Goal: Task Accomplishment & Management: Manage account settings

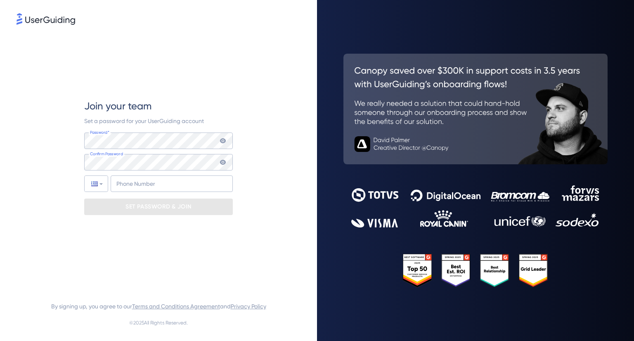
click at [222, 270] on div "Join your team Set a password for your UserGuiding account Password* Your passw…" at bounding box center [158, 157] width 149 height 262
click at [119, 112] on span "Join your team" at bounding box center [117, 105] width 67 height 13
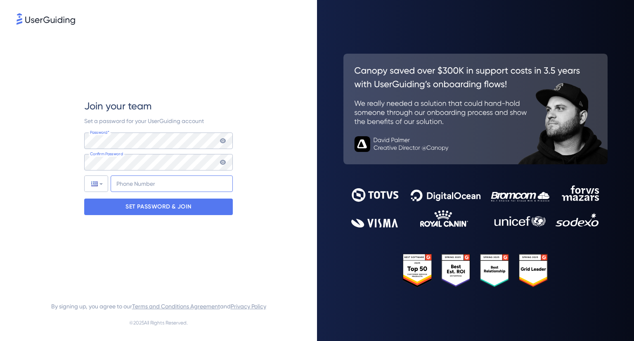
click at [143, 178] on input "+30" at bounding box center [172, 183] width 122 height 17
type input "[PHONE_NUMBER]"
click at [179, 182] on input "[PHONE_NUMBER]" at bounding box center [172, 183] width 122 height 17
click at [65, 240] on div "Join your team Set a password for your UserGuiding account Password* Your passw…" at bounding box center [159, 157] width 284 height 262
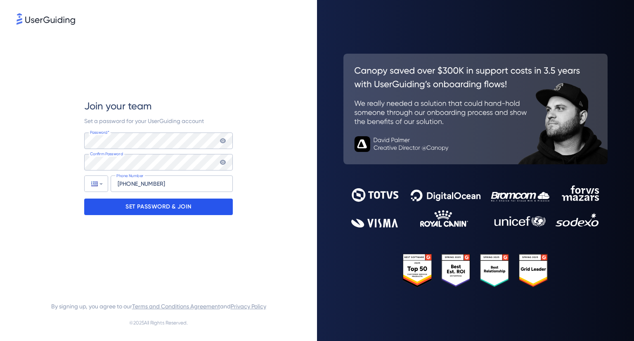
click at [139, 205] on p "SET PASSWORD & JOIN" at bounding box center [158, 206] width 66 height 13
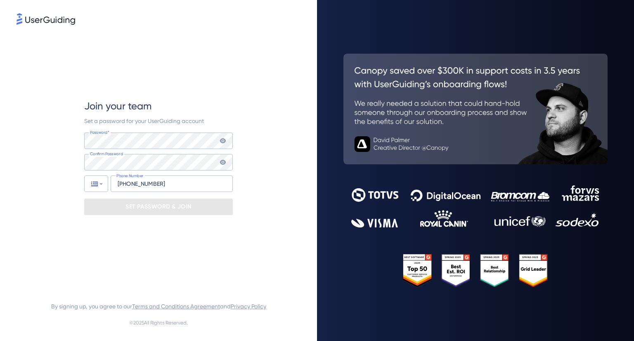
click at [221, 141] on icon at bounding box center [223, 140] width 6 height 5
click at [221, 141] on icon at bounding box center [223, 141] width 6 height 6
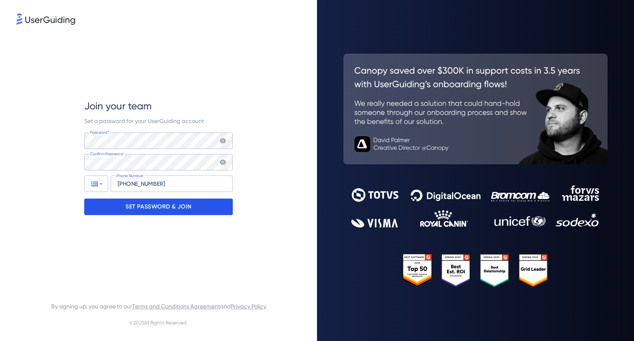
click at [183, 203] on p "SET PASSWORD & JOIN" at bounding box center [158, 206] width 66 height 13
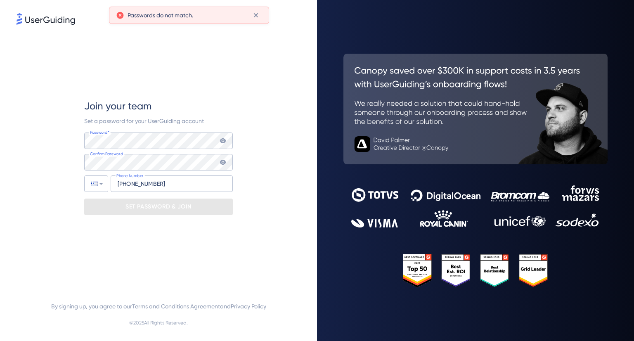
click at [223, 163] on icon at bounding box center [223, 162] width 7 height 7
click at [223, 163] on icon at bounding box center [223, 162] width 6 height 6
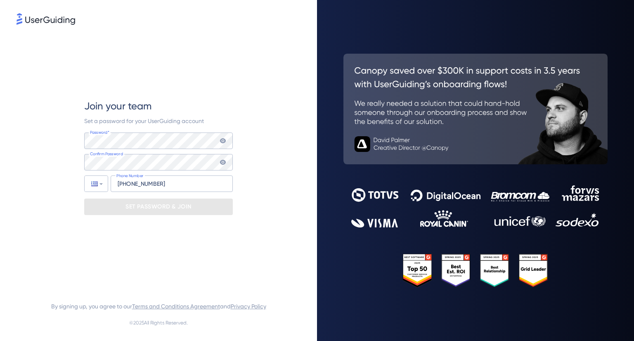
click at [222, 140] on icon at bounding box center [223, 140] width 6 height 5
click at [222, 140] on icon at bounding box center [223, 141] width 6 height 6
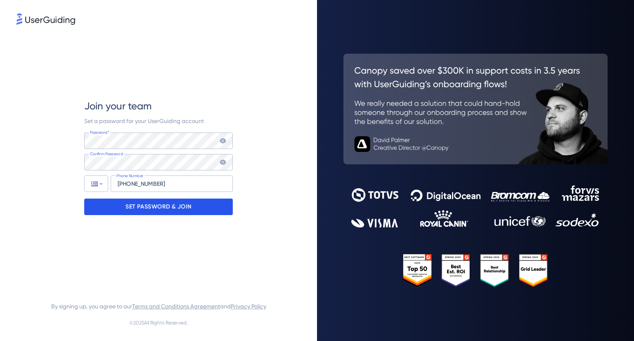
click at [179, 208] on p "SET PASSWORD & JOIN" at bounding box center [158, 206] width 66 height 13
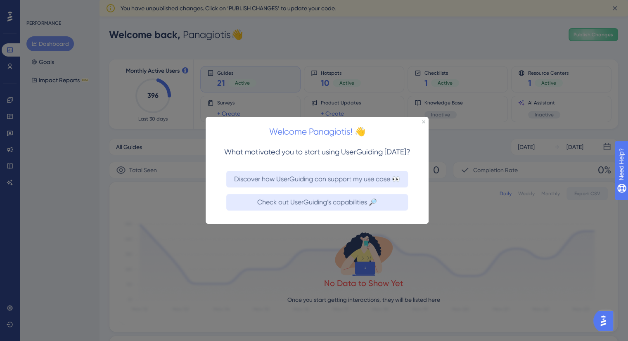
click at [425, 121] on div "Welcome Panagiotis! 👋" at bounding box center [317, 130] width 223 height 26
click at [423, 122] on icon "Close Preview" at bounding box center [423, 121] width 3 height 3
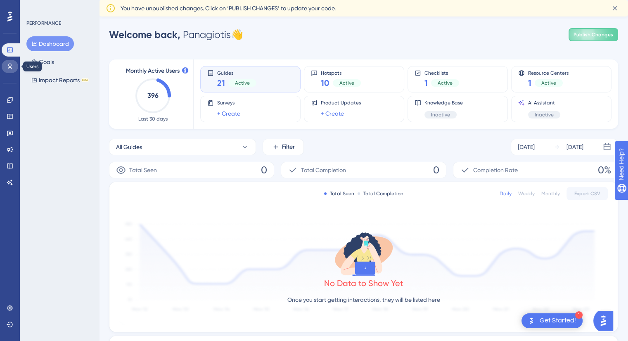
click at [17, 66] on link at bounding box center [10, 66] width 17 height 13
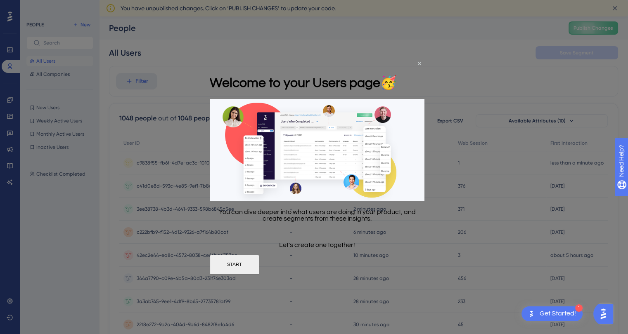
click at [397, 66] on div "Welcome to your Users page 🥳" at bounding box center [303, 82] width 187 height 33
click at [420, 62] on icon "Close Preview" at bounding box center [419, 63] width 3 height 3
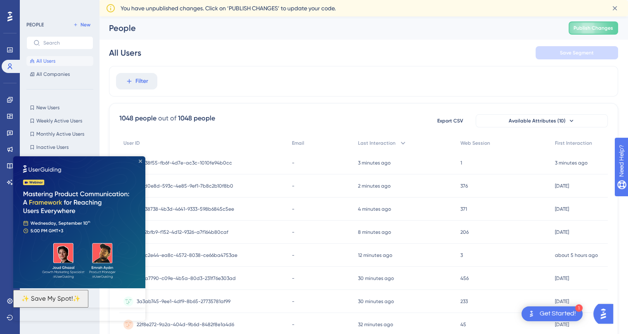
click at [140, 160] on icon "Close Preview" at bounding box center [140, 161] width 3 height 3
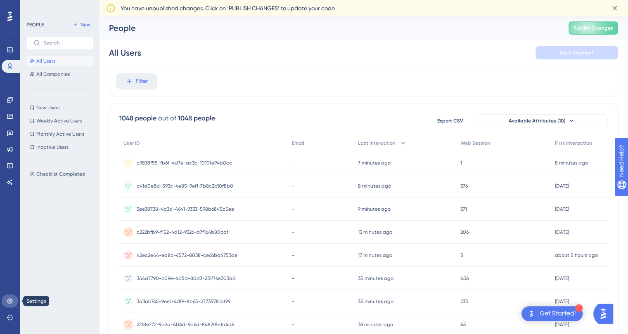
click at [7, 306] on link at bounding box center [10, 301] width 17 height 13
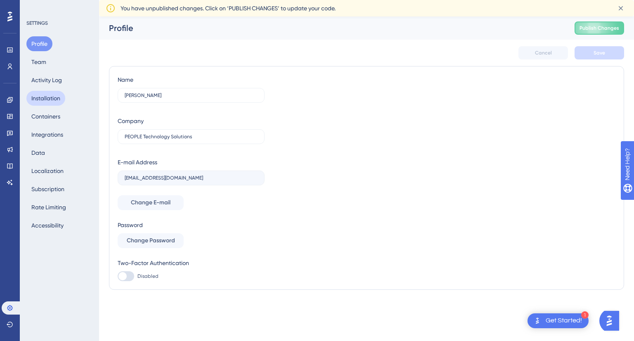
click at [47, 100] on button "Installation" at bounding box center [45, 98] width 39 height 15
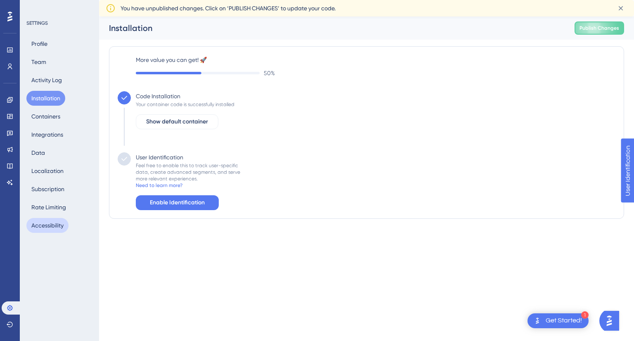
click at [57, 226] on button "Accessibility" at bounding box center [47, 225] width 42 height 15
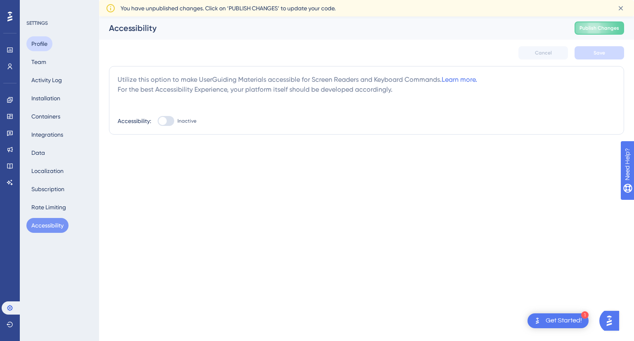
click at [47, 42] on button "Profile" at bounding box center [39, 43] width 26 height 15
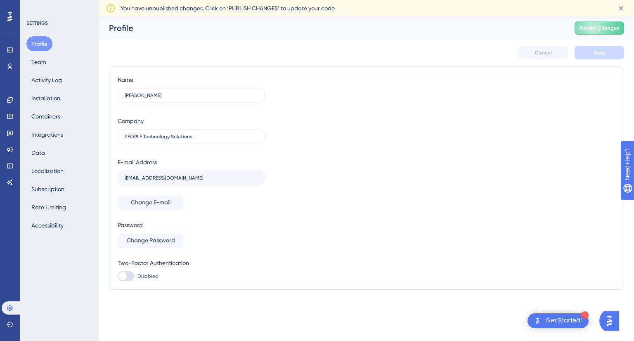
click at [44, 70] on div "Profile Team Activity Log Installation Containers Integrations Data Localizatio…" at bounding box center [59, 134] width 67 height 196
click at [46, 55] on button "Team" at bounding box center [38, 61] width 25 height 15
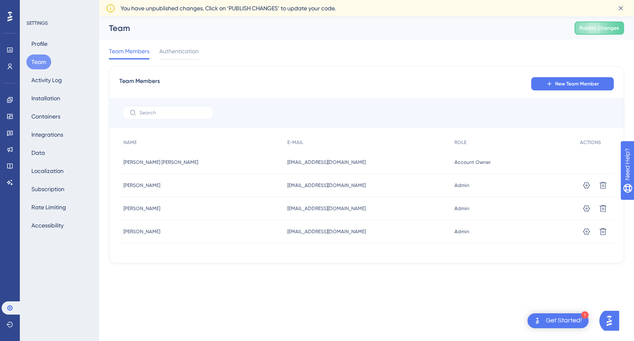
click at [48, 67] on div "Profile Team Activity Log Installation Containers Integrations Data Localizatio…" at bounding box center [59, 134] width 67 height 196
click at [48, 75] on button "Activity Log" at bounding box center [46, 80] width 40 height 15
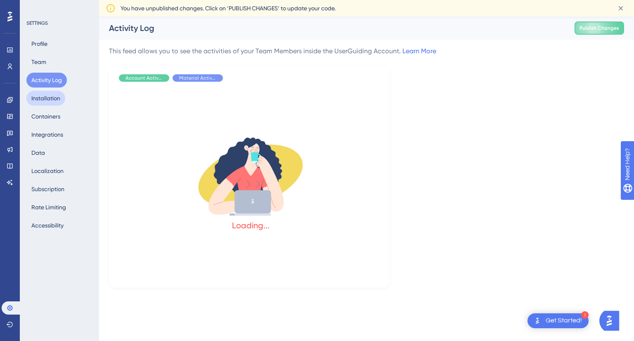
click at [53, 92] on button "Installation" at bounding box center [45, 98] width 39 height 15
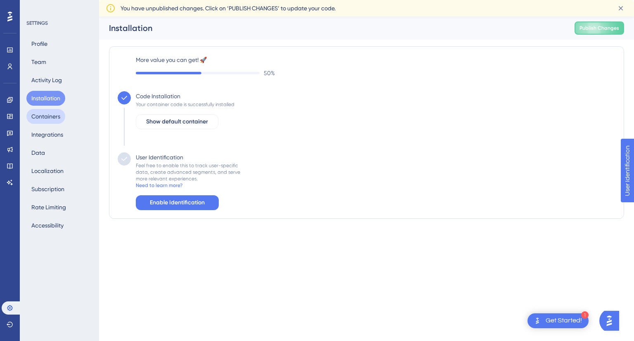
click at [53, 113] on button "Containers" at bounding box center [45, 116] width 39 height 15
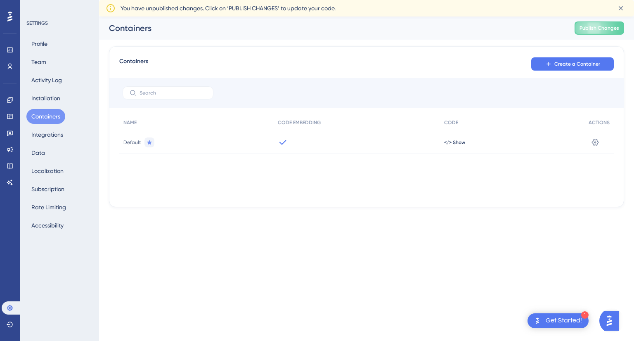
click at [50, 89] on div "Profile Team Activity Log Installation Containers Integrations Data Localizatio…" at bounding box center [59, 134] width 67 height 196
click at [50, 99] on button "Installation" at bounding box center [45, 98] width 39 height 15
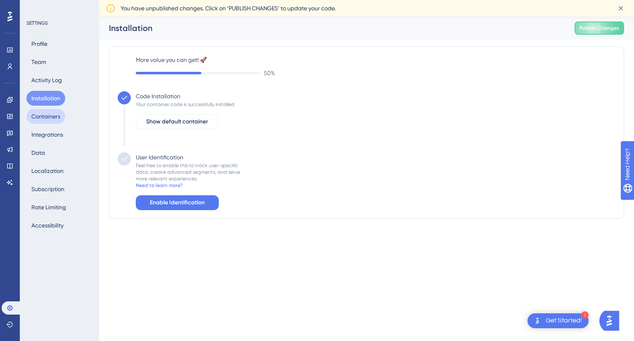
click at [51, 117] on button "Containers" at bounding box center [45, 116] width 39 height 15
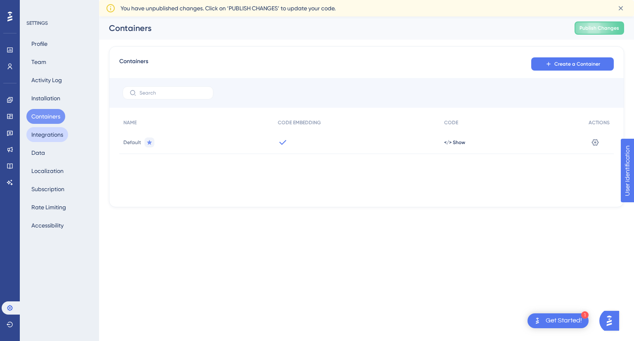
click at [51, 129] on button "Integrations" at bounding box center [47, 134] width 42 height 15
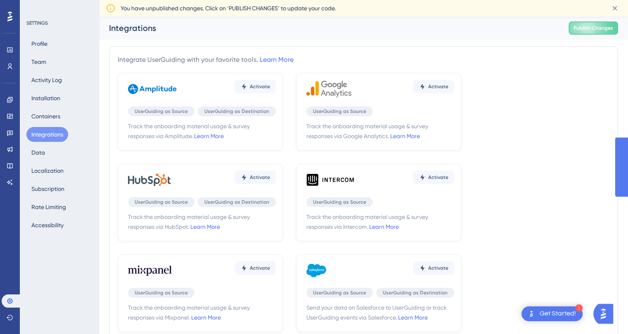
click at [52, 144] on div "Profile Team Activity Log Installation Containers Integrations Data Localizatio…" at bounding box center [59, 134] width 67 height 196
click at [52, 150] on div "Profile Team Activity Log Installation Containers Integrations Data Localizatio…" at bounding box center [59, 134] width 67 height 196
click at [38, 148] on button "Data" at bounding box center [38, 152] width 24 height 15
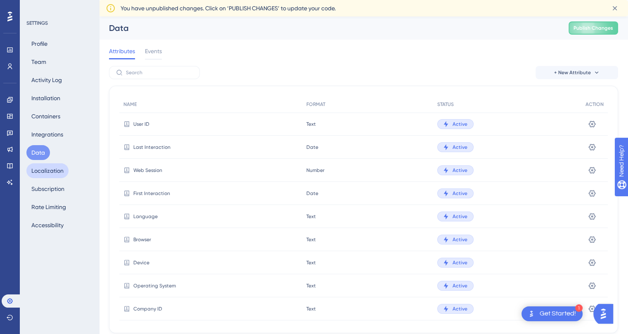
click at [40, 176] on button "Localization" at bounding box center [47, 170] width 42 height 15
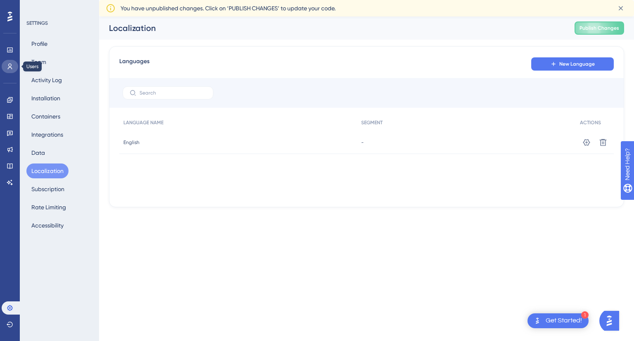
click at [14, 68] on link at bounding box center [10, 66] width 17 height 13
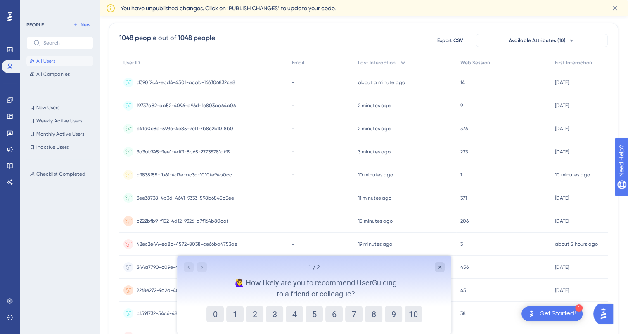
scroll to position [83, 0]
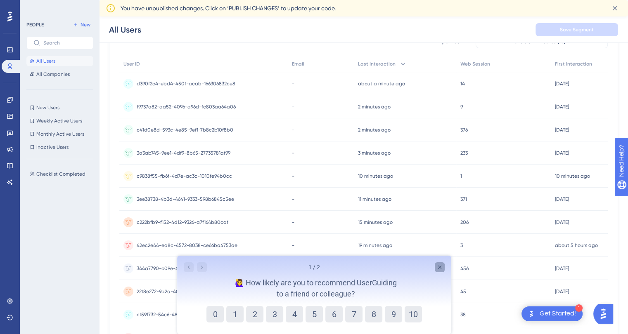
click at [439, 267] on icon "Close survey" at bounding box center [439, 267] width 3 height 3
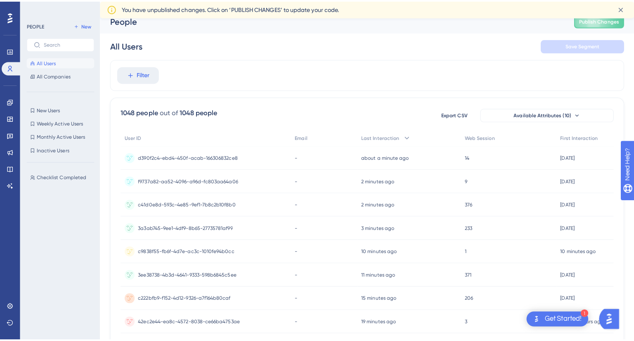
scroll to position [0, 0]
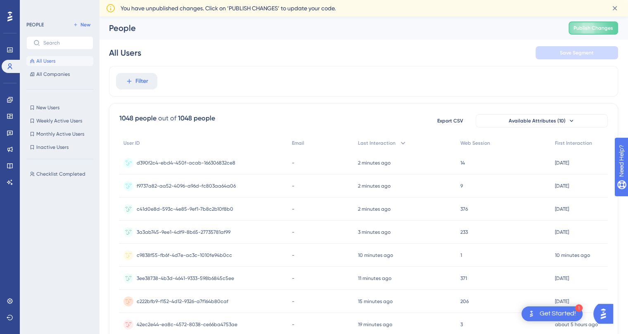
click at [384, 166] on div "2 minutes ago [DATE] 17:37" at bounding box center [405, 162] width 102 height 23
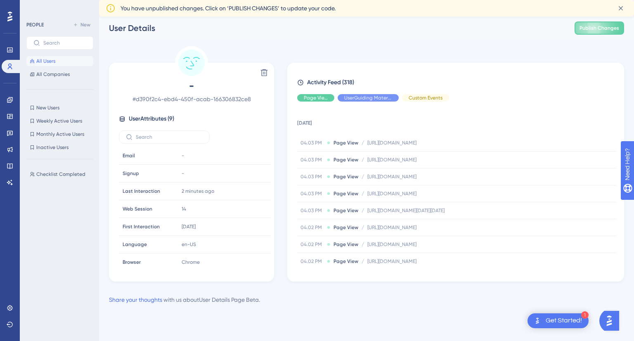
click at [58, 63] on button "All Users" at bounding box center [59, 61] width 67 height 10
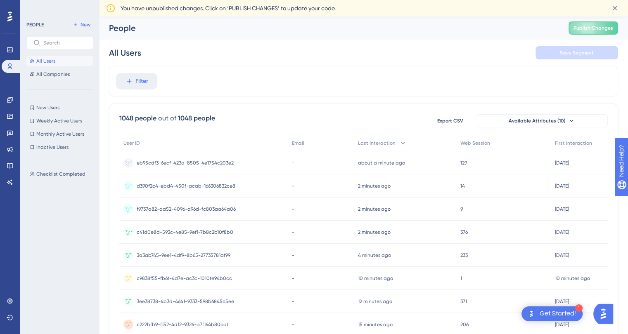
click at [188, 231] on span "c41d0e8d-593c-4e85-9ef1-7b8c2b10f8b0" at bounding box center [185, 232] width 97 height 7
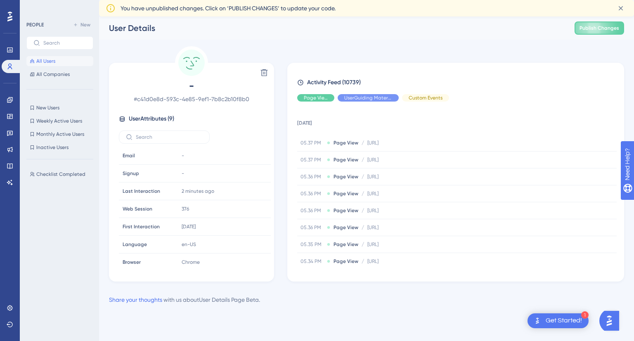
click at [50, 62] on span "All Users" at bounding box center [45, 61] width 19 height 7
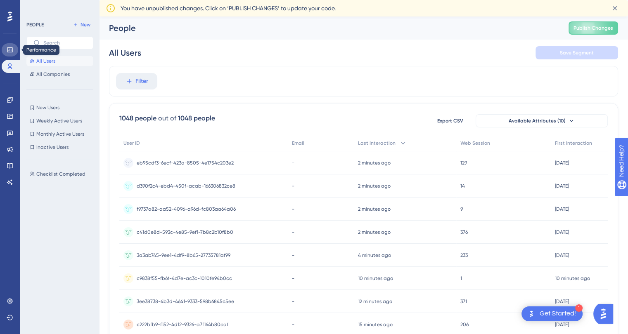
click at [4, 53] on link at bounding box center [10, 49] width 17 height 13
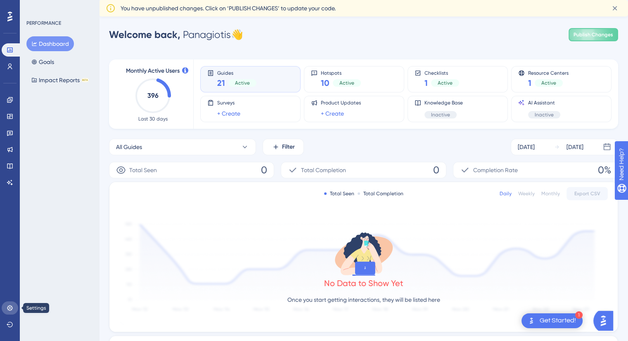
click at [6, 311] on link at bounding box center [10, 307] width 17 height 13
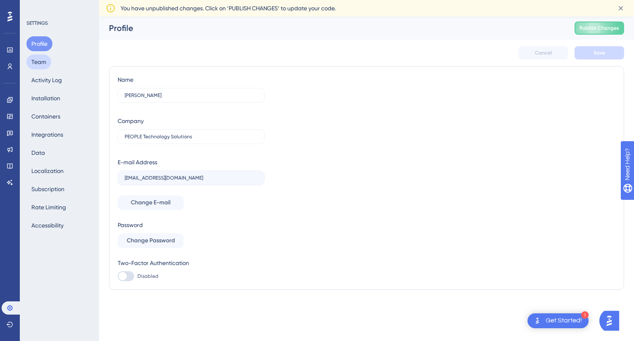
click at [37, 60] on button "Team" at bounding box center [38, 61] width 25 height 15
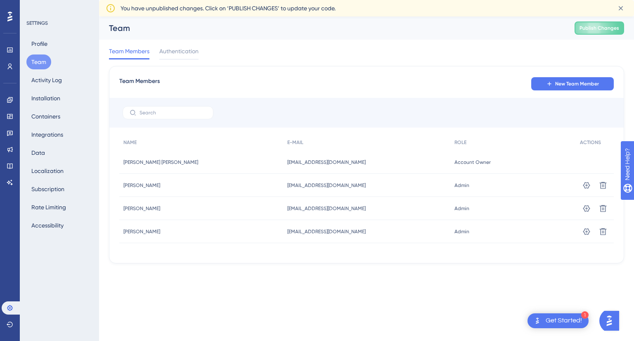
click at [111, 10] on icon at bounding box center [110, 8] width 8 height 8
click at [47, 75] on button "Activity Log" at bounding box center [46, 80] width 40 height 15
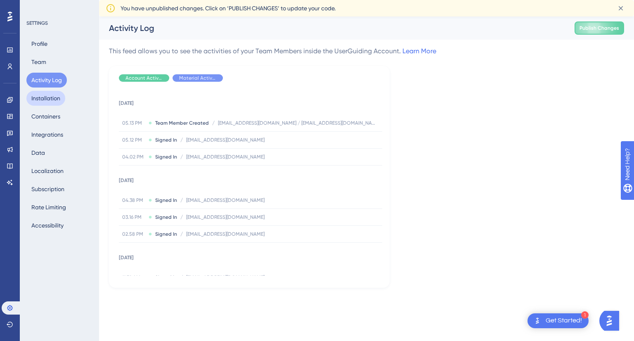
click at [46, 96] on button "Installation" at bounding box center [45, 98] width 39 height 15
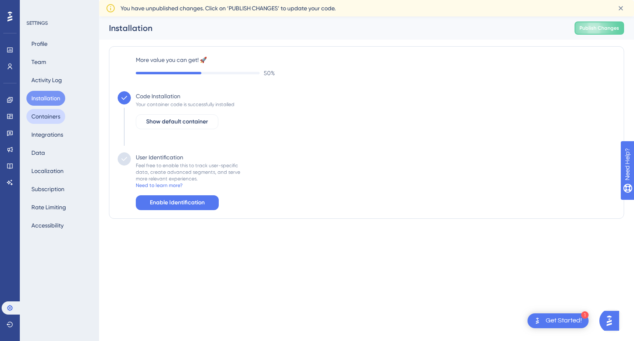
click at [48, 119] on button "Containers" at bounding box center [45, 116] width 39 height 15
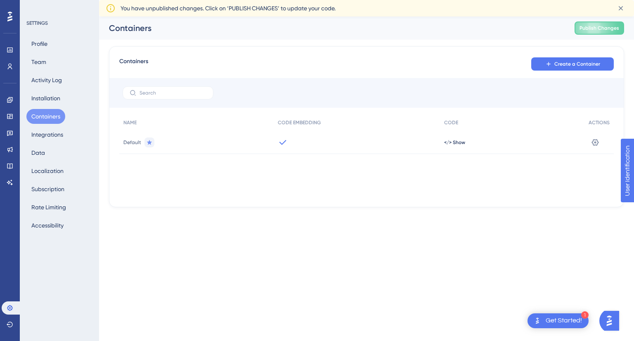
click at [61, 106] on div "Profile Team Activity Log Installation Containers Integrations Data Localizatio…" at bounding box center [59, 134] width 67 height 196
click at [53, 134] on button "Integrations" at bounding box center [47, 134] width 42 height 15
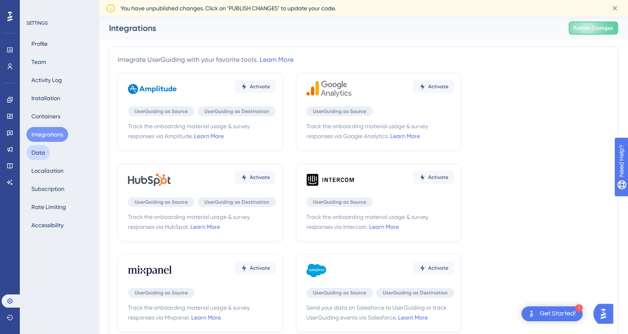
click at [42, 151] on button "Data" at bounding box center [38, 152] width 24 height 15
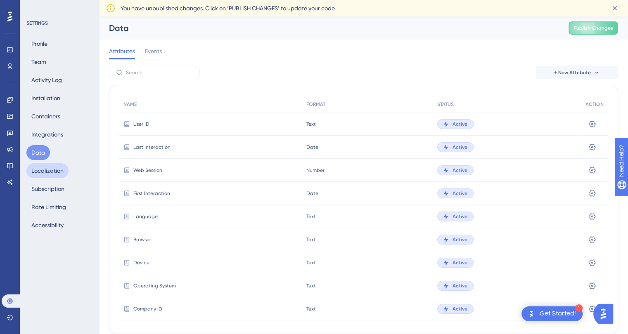
click at [43, 173] on button "Localization" at bounding box center [47, 170] width 42 height 15
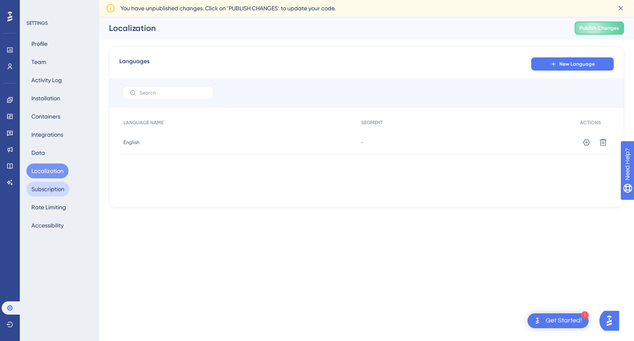
click at [45, 185] on button "Subscription" at bounding box center [47, 189] width 43 height 15
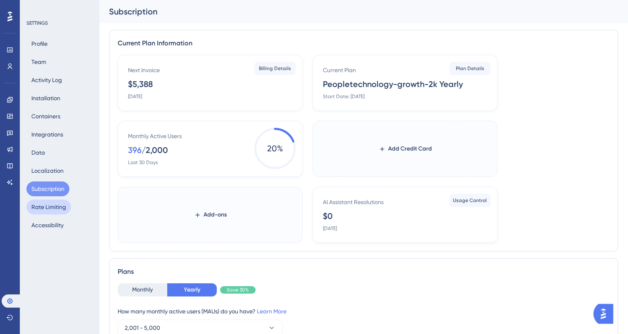
click at [53, 202] on button "Rate Limiting" at bounding box center [48, 207] width 45 height 15
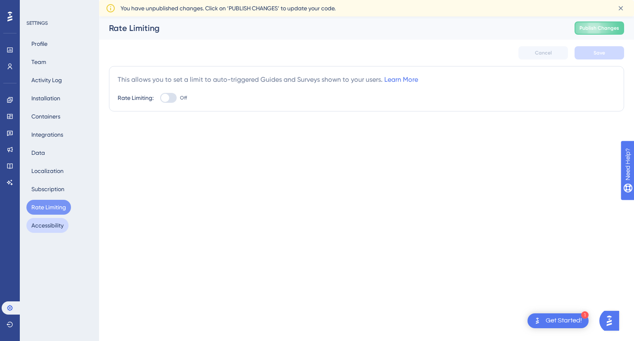
click at [44, 229] on button "Accessibility" at bounding box center [47, 225] width 42 height 15
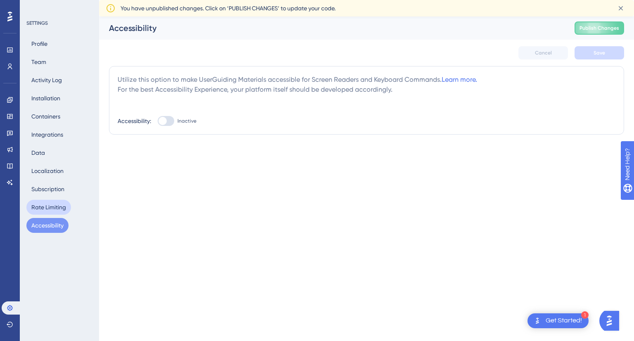
click at [42, 212] on button "Rate Limiting" at bounding box center [48, 207] width 45 height 15
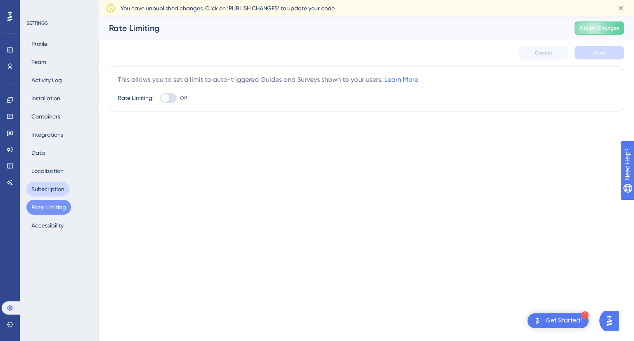
drag, startPoint x: 43, startPoint y: 180, endPoint x: 45, endPoint y: 187, distance: 6.4
click at [45, 184] on div "Profile Team Activity Log Installation Containers Integrations Data Localizatio…" at bounding box center [59, 134] width 67 height 196
click at [45, 187] on button "Subscription" at bounding box center [47, 189] width 43 height 15
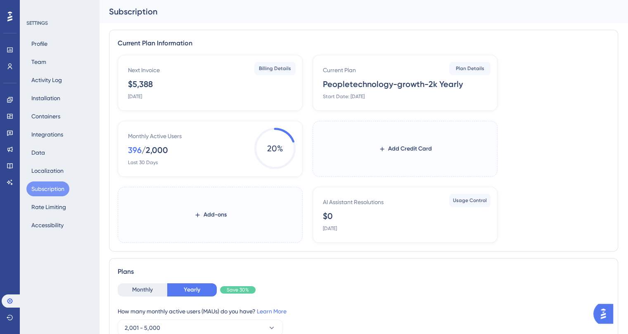
drag, startPoint x: 129, startPoint y: 151, endPoint x: 172, endPoint y: 157, distance: 43.7
click at [172, 157] on div "Monthly Active Users 396 / 2,000 Last 30 Days" at bounding box center [212, 148] width 168 height 35
click at [134, 152] on div "396" at bounding box center [135, 150] width 14 height 12
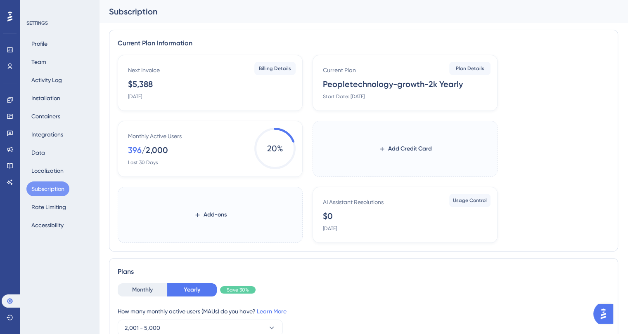
click at [134, 152] on div "396" at bounding box center [135, 150] width 14 height 12
drag, startPoint x: 162, startPoint y: 83, endPoint x: 132, endPoint y: 85, distance: 30.2
click at [132, 85] on div "Next Invoice $5,388 [DATE]" at bounding box center [212, 82] width 168 height 35
click at [138, 83] on div "$5,388" at bounding box center [140, 84] width 25 height 12
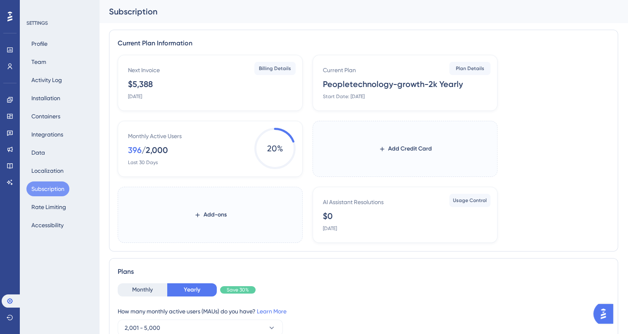
click at [138, 83] on div "$5,388" at bounding box center [140, 84] width 25 height 12
click at [267, 66] on span "Billing Details" at bounding box center [275, 68] width 32 height 7
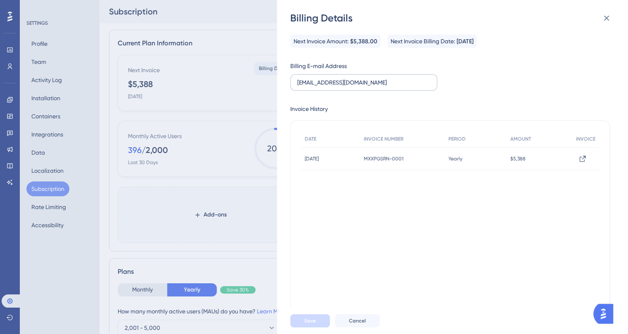
drag, startPoint x: 294, startPoint y: 81, endPoint x: 359, endPoint y: 83, distance: 64.8
click at [359, 83] on label "[EMAIL_ADDRESS][DOMAIN_NAME]" at bounding box center [363, 82] width 147 height 17
click at [359, 83] on input "[EMAIL_ADDRESS][DOMAIN_NAME]" at bounding box center [363, 82] width 133 height 9
click at [362, 83] on input "[EMAIL_ADDRESS][DOMAIN_NAME]" at bounding box center [363, 82] width 133 height 9
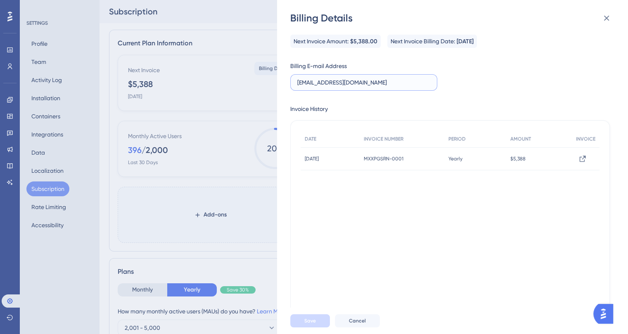
click at [362, 83] on input "[EMAIL_ADDRESS][DOMAIN_NAME]" at bounding box center [363, 82] width 133 height 9
click at [609, 20] on icon at bounding box center [606, 18] width 10 height 10
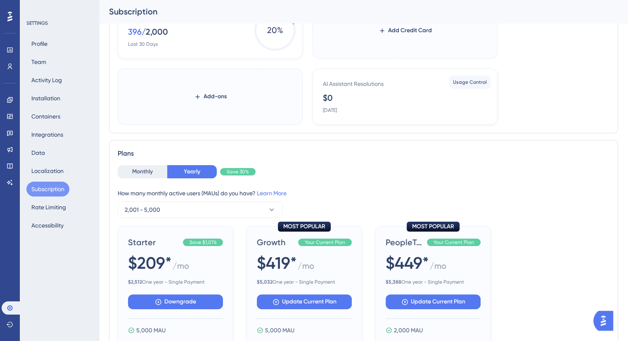
scroll to position [41, 0]
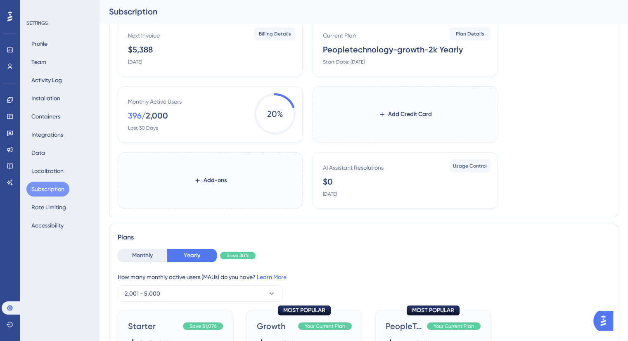
click at [59, 159] on div "Profile Team Activity Log Installation Containers Integrations Data Localizatio…" at bounding box center [59, 134] width 67 height 196
click at [33, 149] on button "Data" at bounding box center [38, 152] width 24 height 15
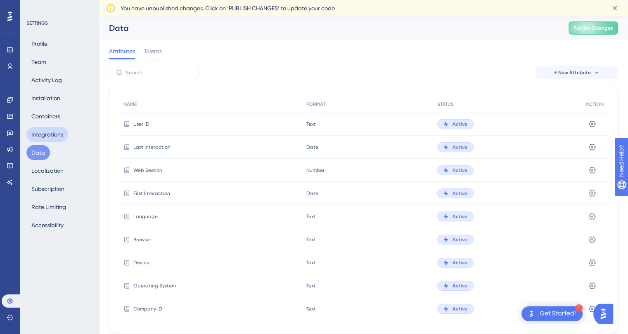
click at [49, 135] on button "Integrations" at bounding box center [47, 134] width 42 height 15
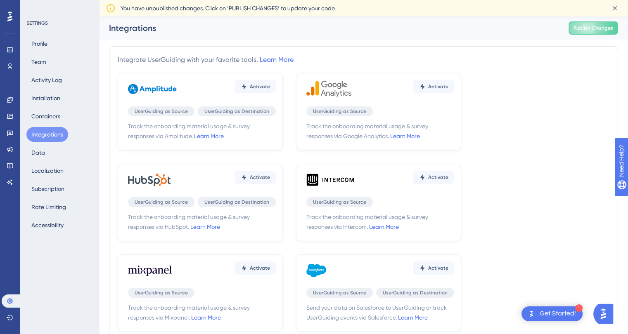
click at [54, 124] on div "Profile Team Activity Log Installation Containers Integrations Data Localizatio…" at bounding box center [59, 134] width 67 height 196
click at [53, 114] on button "Containers" at bounding box center [45, 116] width 39 height 15
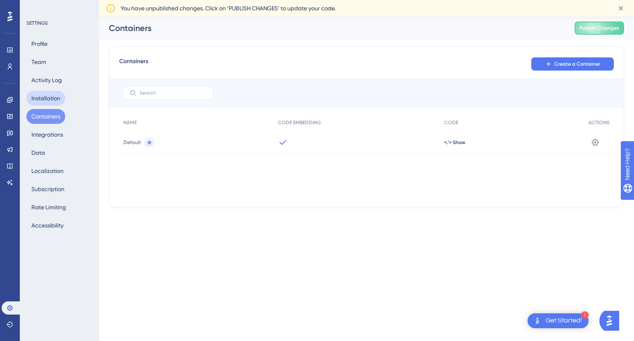
click at [46, 96] on button "Installation" at bounding box center [45, 98] width 39 height 15
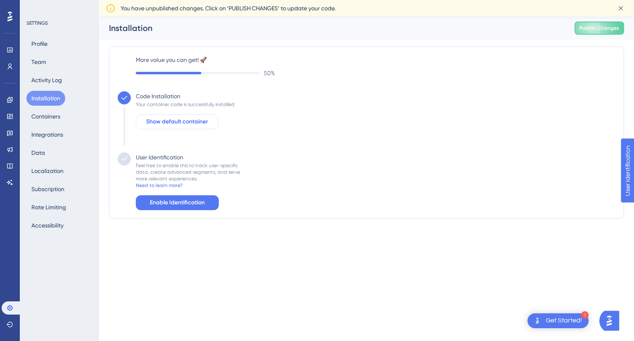
click at [166, 124] on span "Show default container" at bounding box center [177, 122] width 62 height 10
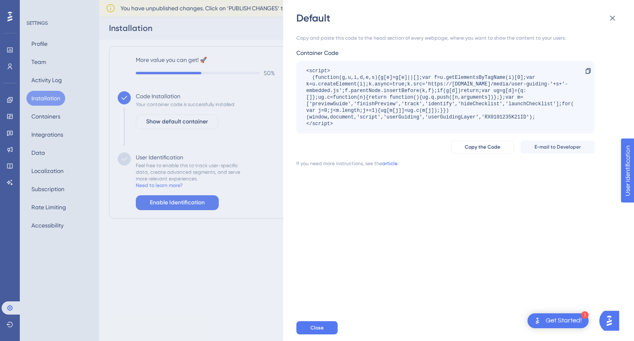
click at [393, 163] on link "article." at bounding box center [390, 163] width 17 height 7
click at [616, 17] on icon at bounding box center [613, 18] width 10 height 10
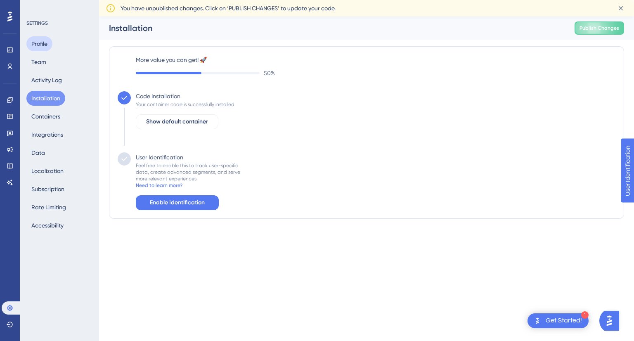
click at [41, 46] on button "Profile" at bounding box center [39, 43] width 26 height 15
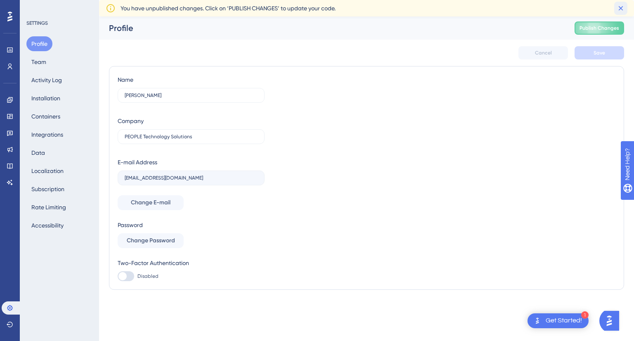
click at [623, 10] on icon at bounding box center [621, 8] width 8 height 8
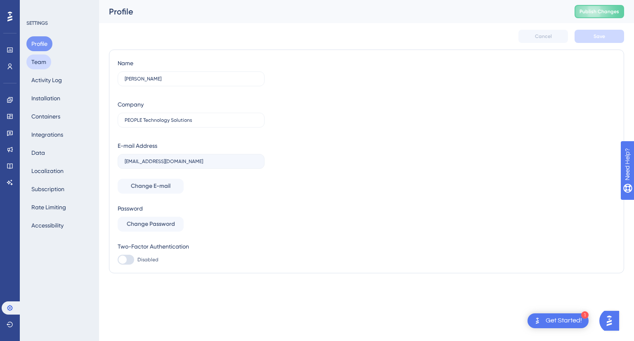
click at [40, 61] on button "Team" at bounding box center [38, 61] width 25 height 15
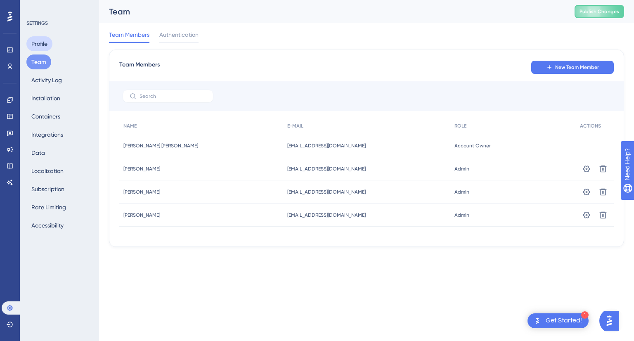
click at [50, 43] on button "Profile" at bounding box center [39, 43] width 26 height 15
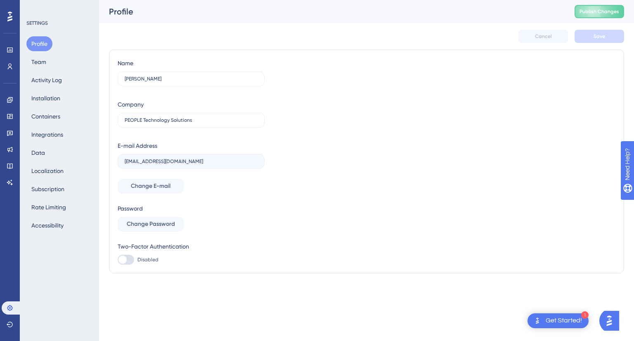
click at [45, 90] on div "Profile Team Activity Log Installation Containers Integrations Data Localizatio…" at bounding box center [59, 134] width 67 height 196
click at [66, 90] on div "Profile Team Activity Log Installation Containers Integrations Data Localizatio…" at bounding box center [59, 134] width 67 height 196
click at [58, 84] on button "Activity Log" at bounding box center [46, 80] width 40 height 15
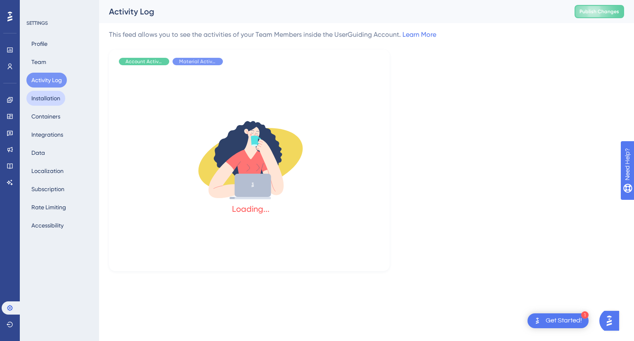
click at [54, 97] on button "Installation" at bounding box center [45, 98] width 39 height 15
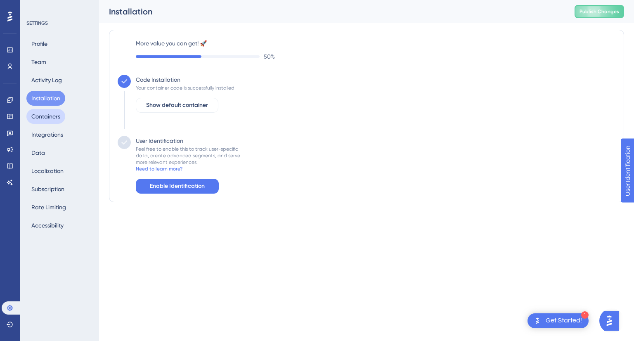
click at [54, 116] on button "Containers" at bounding box center [45, 116] width 39 height 15
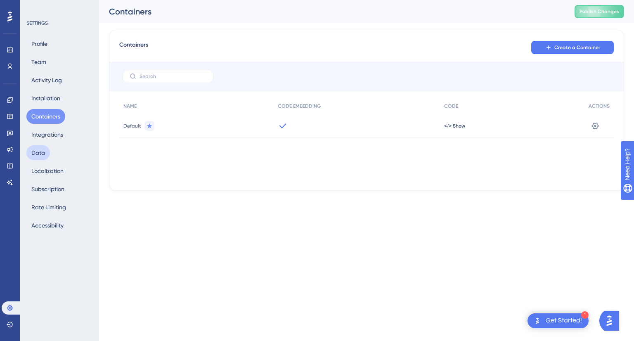
click at [38, 159] on button "Data" at bounding box center [38, 152] width 24 height 15
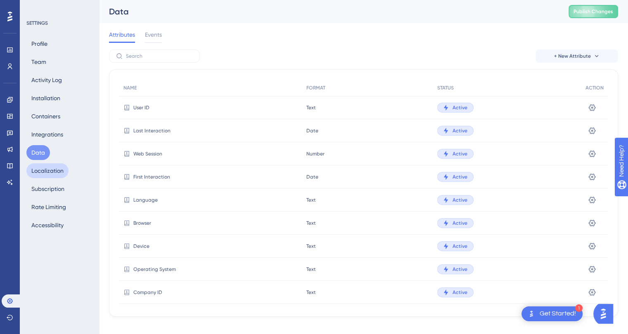
click at [51, 172] on button "Localization" at bounding box center [47, 170] width 42 height 15
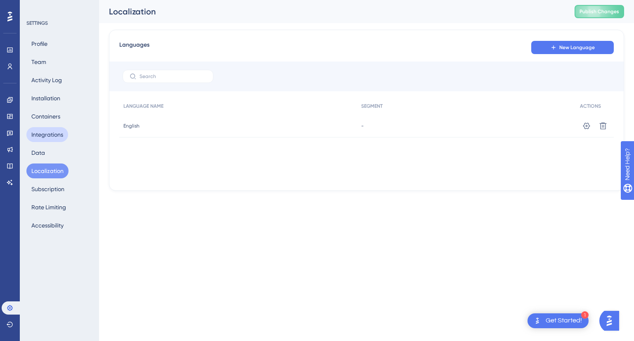
click at [44, 140] on button "Integrations" at bounding box center [47, 134] width 42 height 15
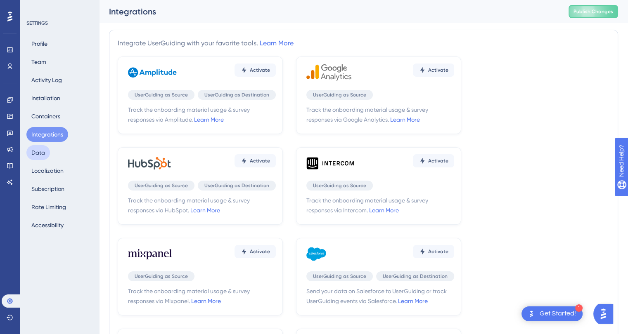
click at [43, 149] on button "Data" at bounding box center [38, 152] width 24 height 15
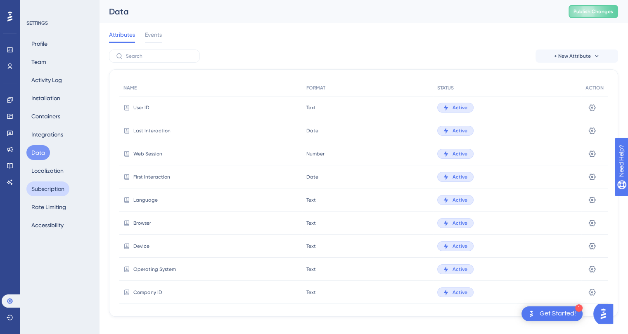
click at [43, 192] on button "Subscription" at bounding box center [47, 189] width 43 height 15
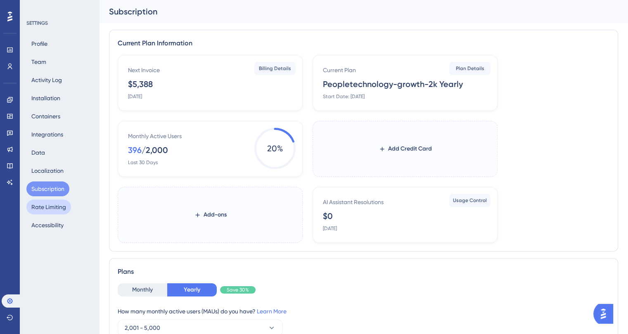
click at [44, 206] on button "Rate Limiting" at bounding box center [48, 207] width 45 height 15
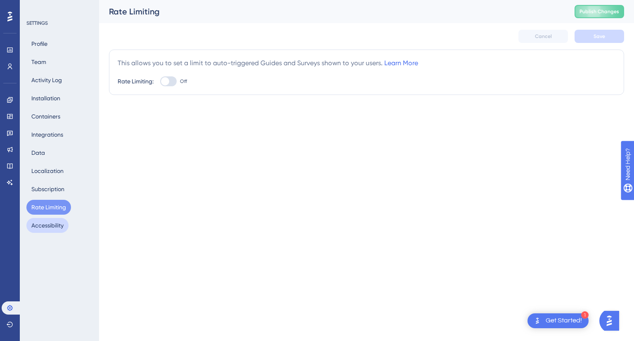
click at [41, 222] on button "Accessibility" at bounding box center [47, 225] width 42 height 15
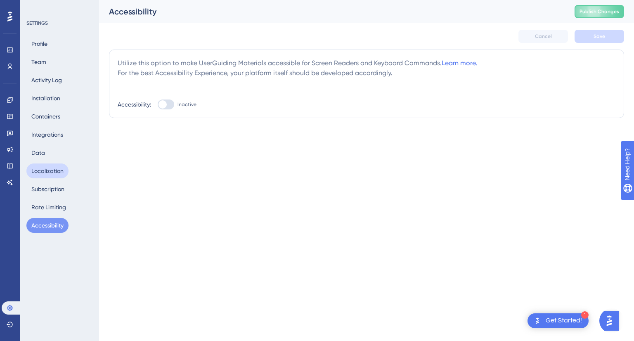
click at [34, 176] on button "Localization" at bounding box center [47, 170] width 42 height 15
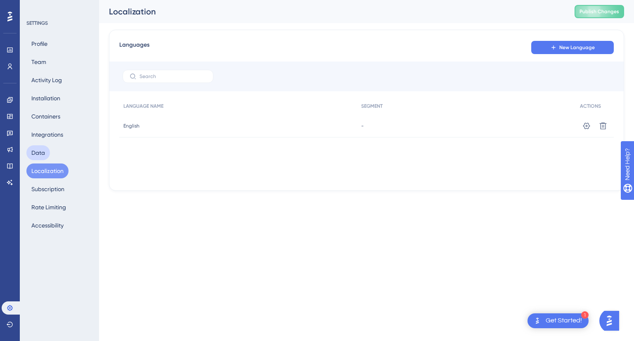
click at [36, 154] on button "Data" at bounding box center [38, 152] width 24 height 15
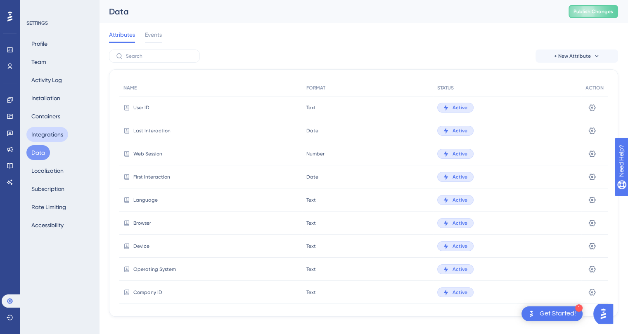
click at [42, 130] on button "Integrations" at bounding box center [47, 134] width 42 height 15
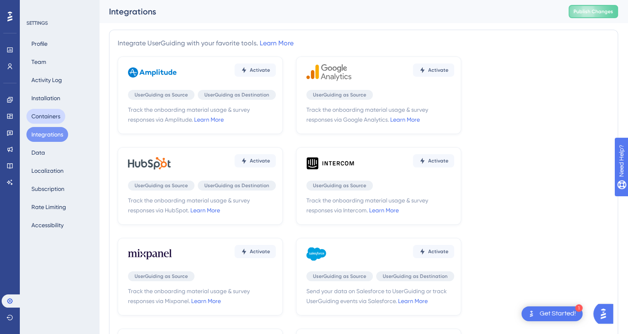
click at [47, 116] on button "Containers" at bounding box center [45, 116] width 39 height 15
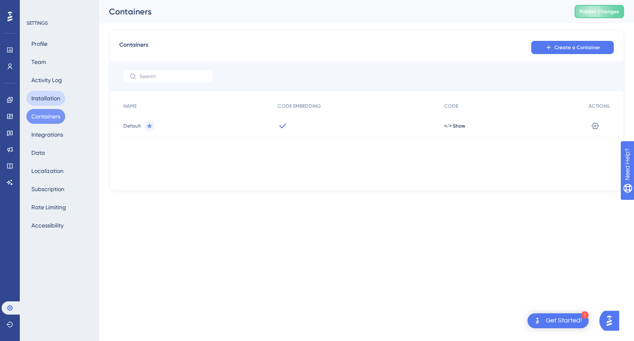
click at [47, 95] on button "Installation" at bounding box center [45, 98] width 39 height 15
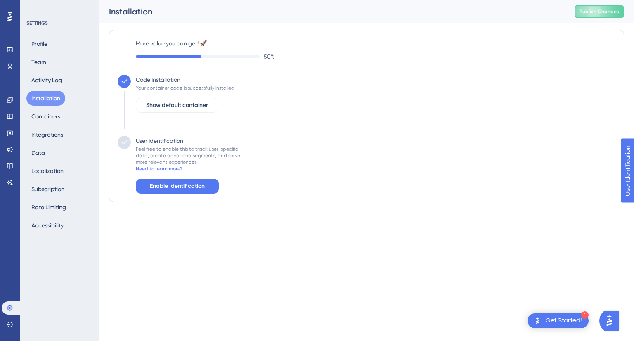
click at [569, 321] on div "Get Started!" at bounding box center [564, 320] width 36 height 9
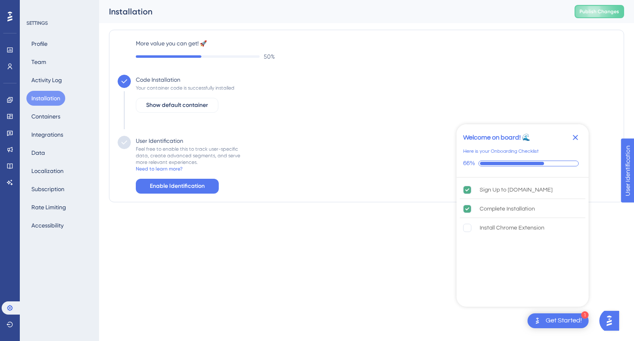
click at [578, 132] on icon "Close Checklist" at bounding box center [575, 137] width 10 height 10
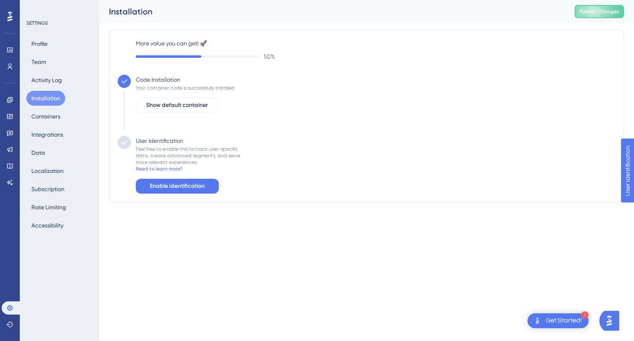
click at [610, 325] on img "Open AI Assistant Launcher" at bounding box center [609, 320] width 15 height 15
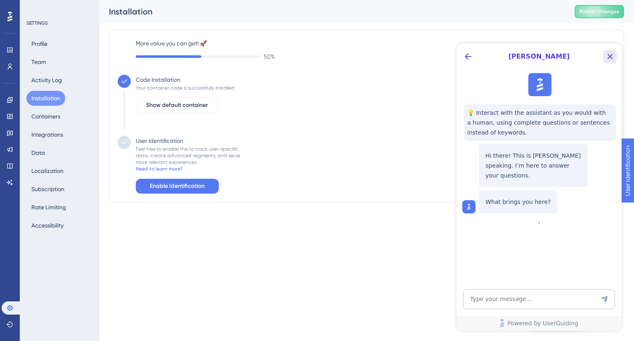
click at [613, 54] on icon "Close Button" at bounding box center [610, 57] width 10 height 10
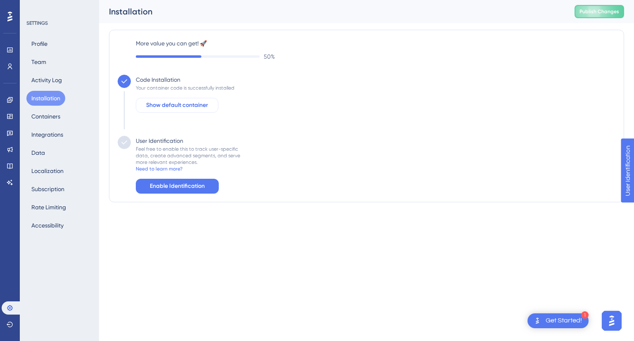
click at [159, 104] on span "Show default container" at bounding box center [177, 105] width 62 height 10
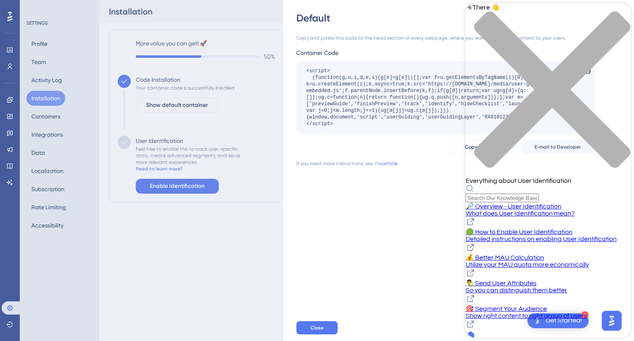
click at [621, 14] on div "close resource center" at bounding box center [548, 94] width 165 height 166
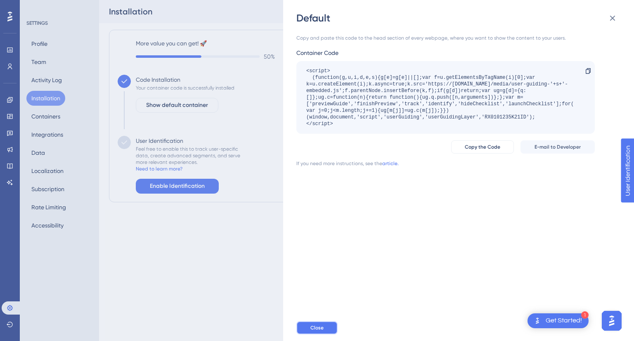
click at [325, 330] on button "Close" at bounding box center [316, 327] width 41 height 13
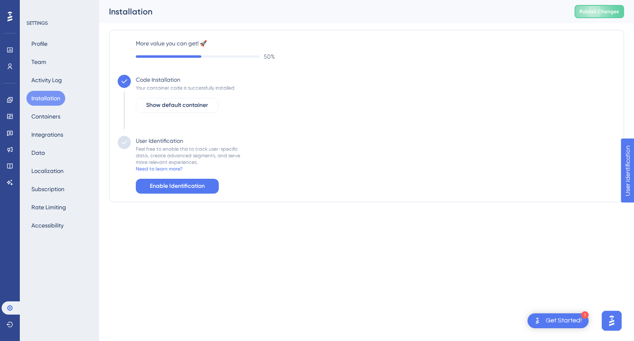
click at [97, 291] on div "SETTINGS Profile Team Activity Log Installation Containers Integrations Data Lo…" at bounding box center [59, 170] width 79 height 341
click at [156, 0] on html "1 Get Started! Performance Users Engagement Widgets Feedback Product Updates Kn…" at bounding box center [317, 0] width 634 height 0
click at [48, 73] on button "Activity Log" at bounding box center [46, 80] width 40 height 15
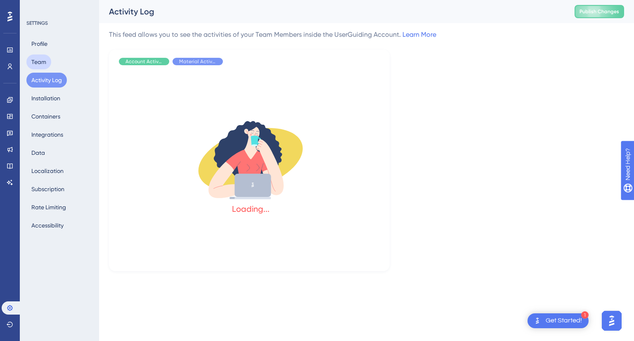
click at [41, 67] on button "Team" at bounding box center [38, 61] width 25 height 15
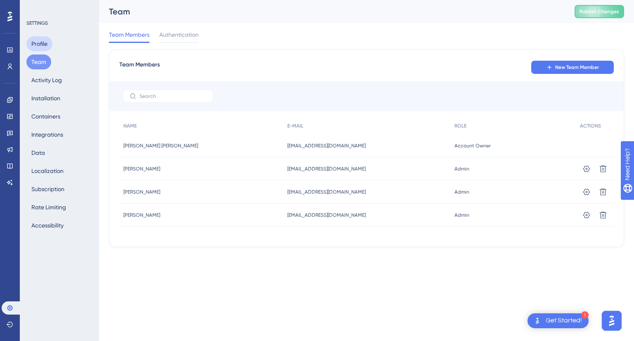
click at [40, 43] on button "Profile" at bounding box center [39, 43] width 26 height 15
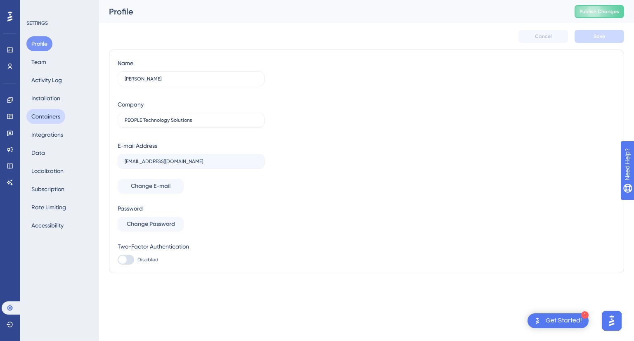
click at [48, 114] on button "Containers" at bounding box center [45, 116] width 39 height 15
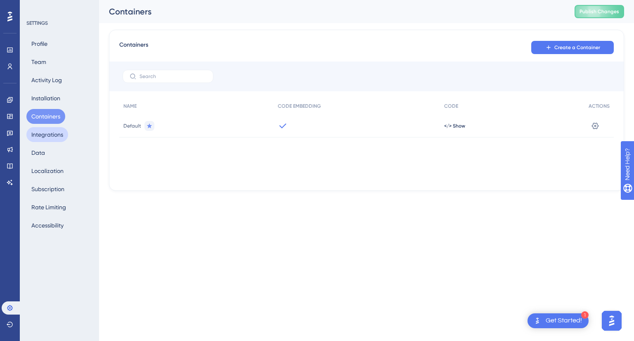
click at [43, 135] on button "Integrations" at bounding box center [47, 134] width 42 height 15
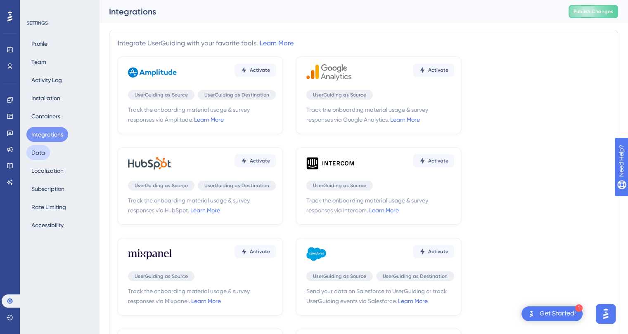
click at [41, 151] on button "Data" at bounding box center [38, 152] width 24 height 15
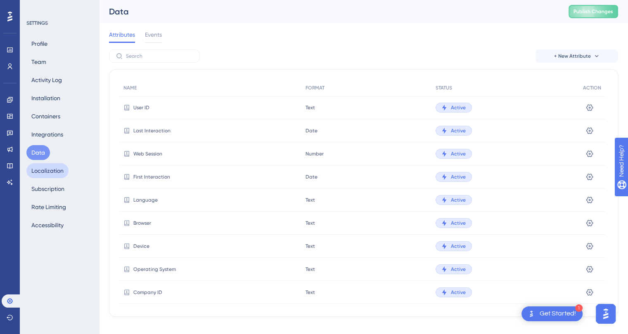
click at [41, 168] on button "Localization" at bounding box center [47, 170] width 42 height 15
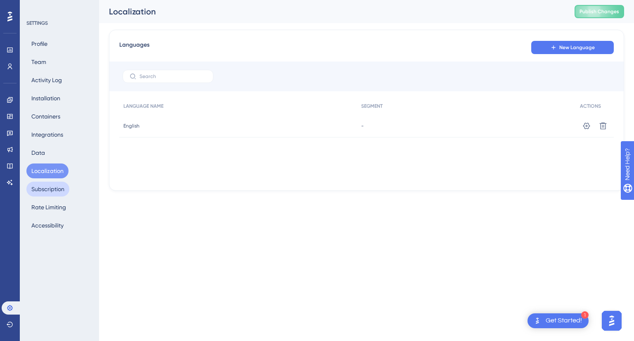
click at [45, 189] on button "Subscription" at bounding box center [47, 189] width 43 height 15
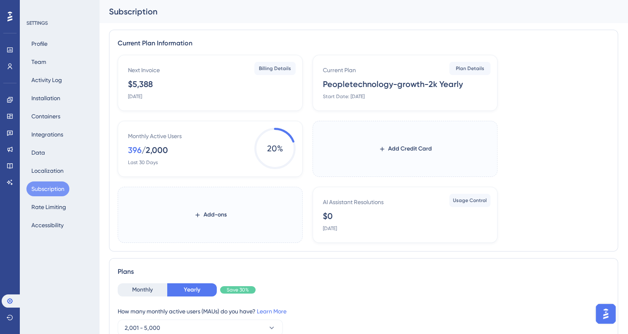
click at [51, 215] on div "Profile Team Activity Log Installation Containers Integrations Data Localizatio…" at bounding box center [59, 134] width 67 height 196
click at [53, 211] on button "Rate Limiting" at bounding box center [48, 207] width 45 height 15
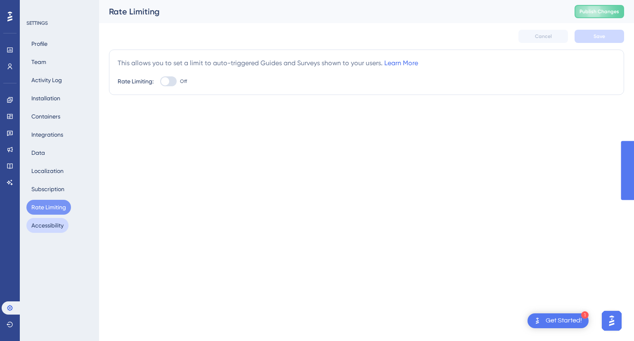
click at [52, 223] on button "Accessibility" at bounding box center [47, 225] width 42 height 15
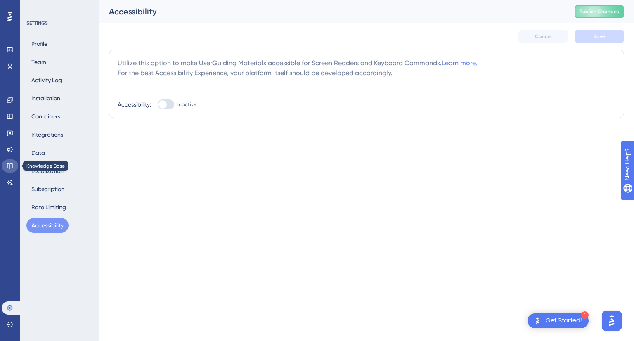
click at [12, 160] on link at bounding box center [10, 165] width 17 height 13
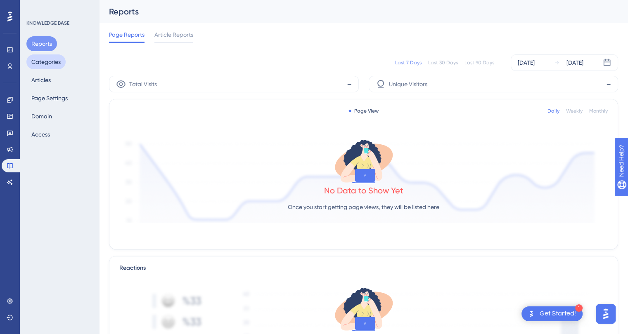
click at [49, 66] on button "Categories" at bounding box center [45, 61] width 39 height 15
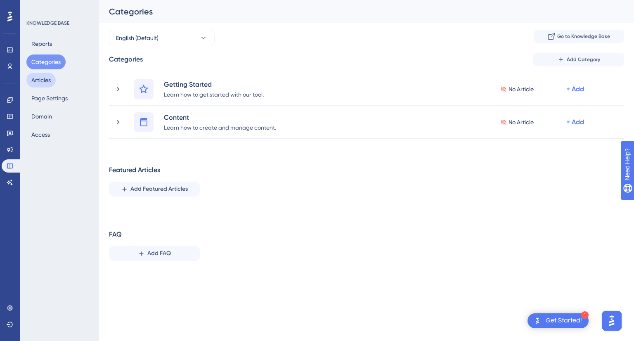
click at [47, 78] on button "Articles" at bounding box center [40, 80] width 29 height 15
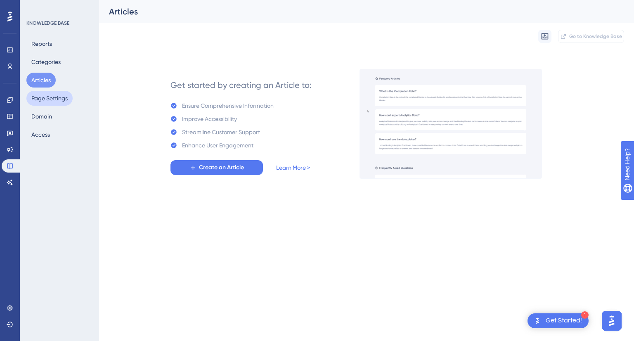
click at [46, 99] on button "Page Settings" at bounding box center [49, 98] width 46 height 15
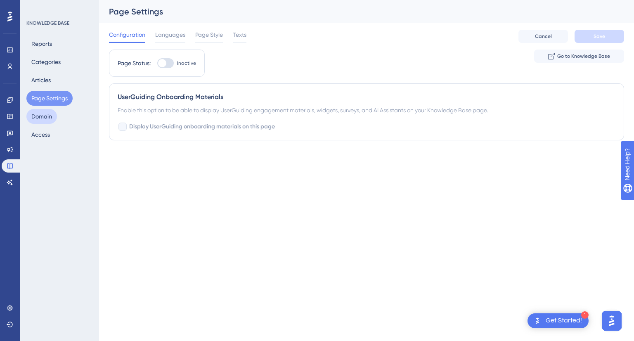
click at [50, 113] on button "Domain" at bounding box center [41, 116] width 31 height 15
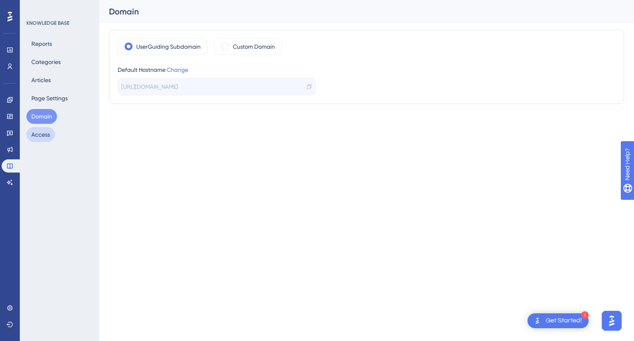
click at [45, 133] on button "Access" at bounding box center [40, 134] width 28 height 15
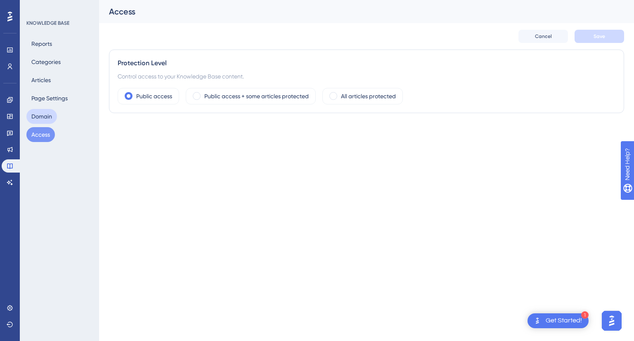
click at [48, 116] on button "Domain" at bounding box center [41, 116] width 31 height 15
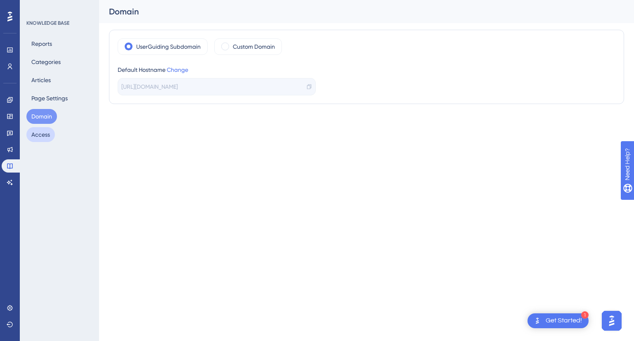
click at [47, 134] on button "Access" at bounding box center [40, 134] width 28 height 15
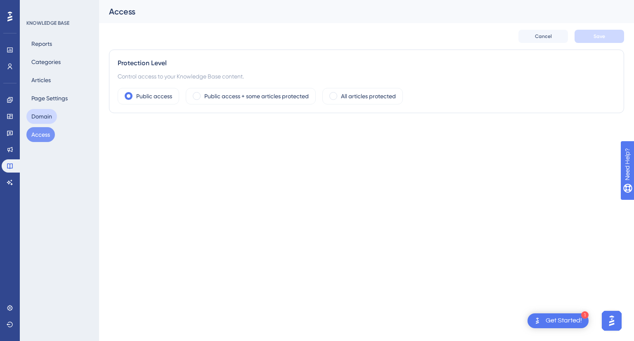
click at [49, 115] on button "Domain" at bounding box center [41, 116] width 31 height 15
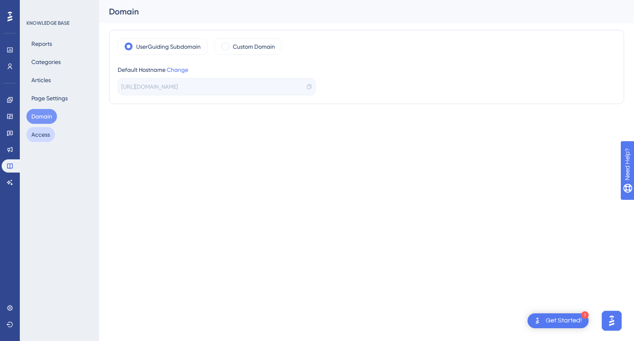
click at [45, 139] on button "Access" at bounding box center [40, 134] width 28 height 15
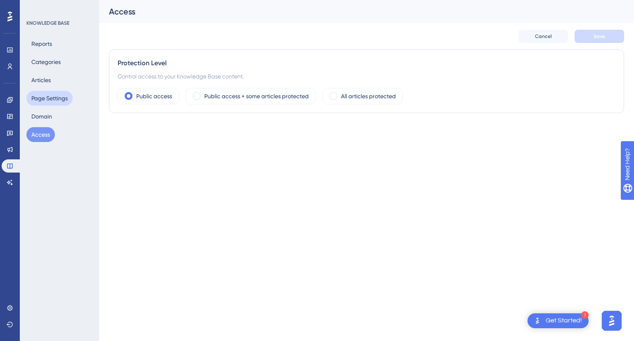
click at [41, 91] on button "Page Settings" at bounding box center [49, 98] width 46 height 15
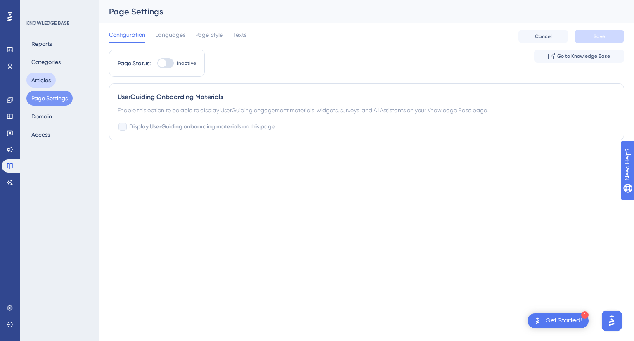
click at [45, 87] on button "Articles" at bounding box center [40, 80] width 29 height 15
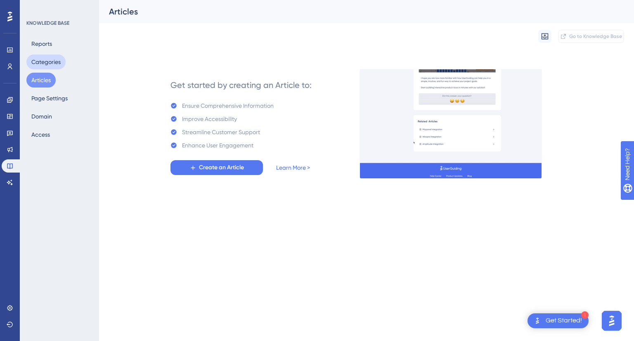
click at [45, 59] on button "Categories" at bounding box center [45, 61] width 39 height 15
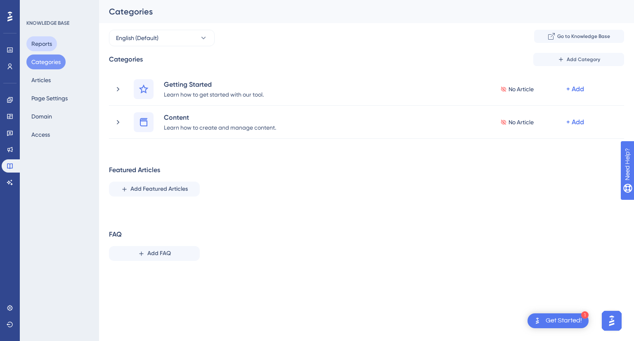
click at [45, 46] on button "Reports" at bounding box center [41, 43] width 31 height 15
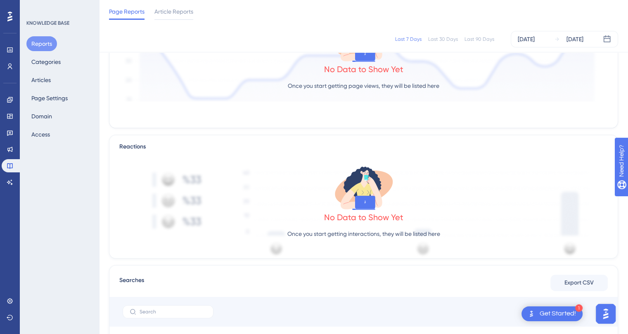
scroll to position [206, 0]
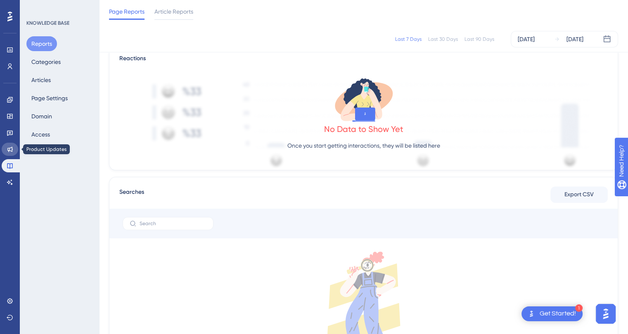
click at [9, 154] on link at bounding box center [10, 149] width 17 height 13
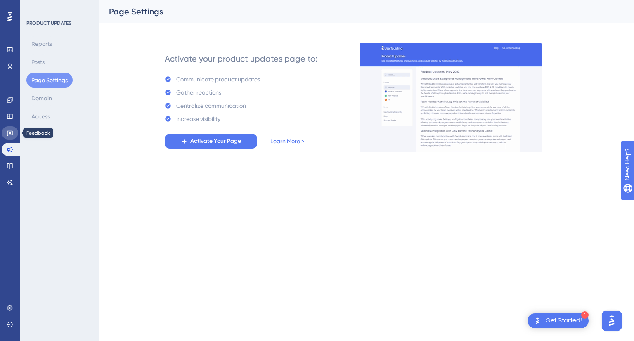
click at [7, 138] on link at bounding box center [10, 132] width 17 height 13
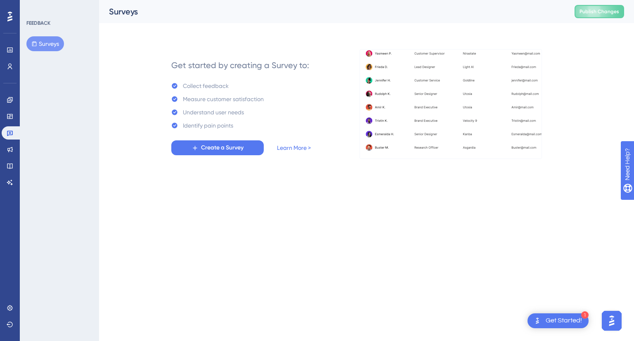
click at [9, 124] on div "Engagement Widgets Feedback Product Updates Knowledge Base AI Assistant" at bounding box center [10, 141] width 17 height 96
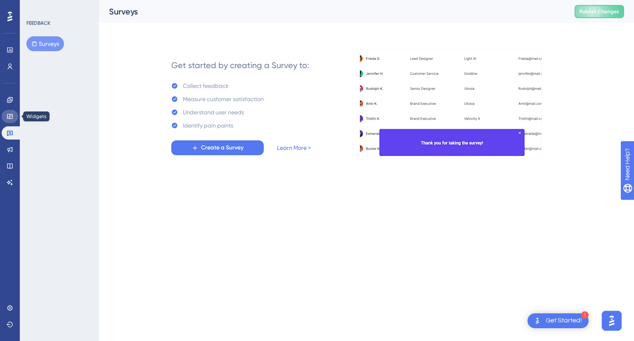
click at [10, 122] on link at bounding box center [10, 116] width 17 height 13
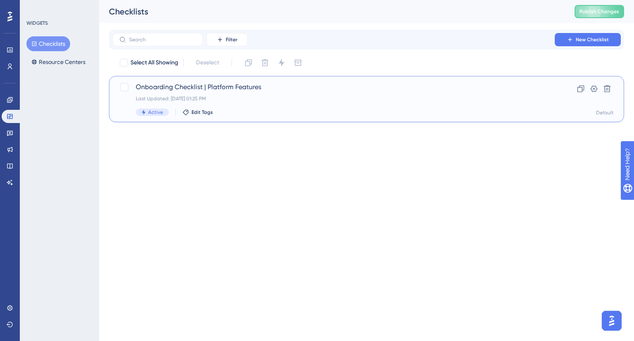
click at [222, 93] on div "Onboarding Checklist | Platform Features Last Updated: [DATE] 01:25 PM Active E…" at bounding box center [333, 99] width 395 height 34
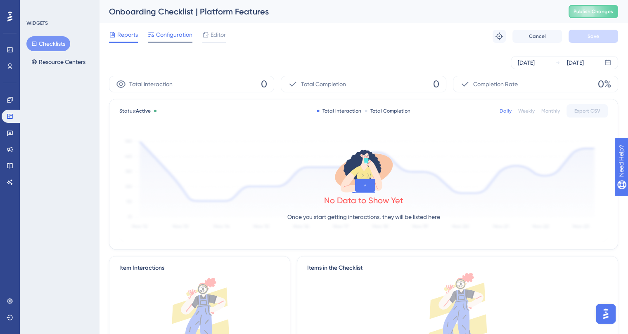
click at [188, 42] on div at bounding box center [170, 42] width 45 height 1
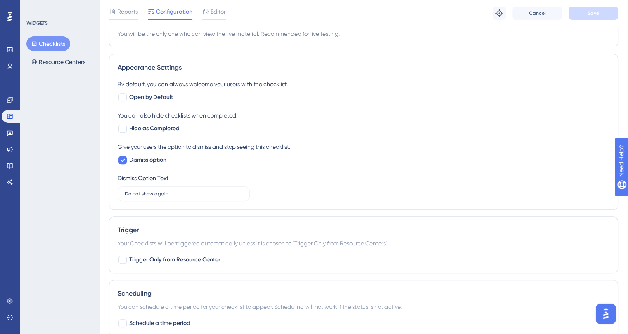
scroll to position [187, 0]
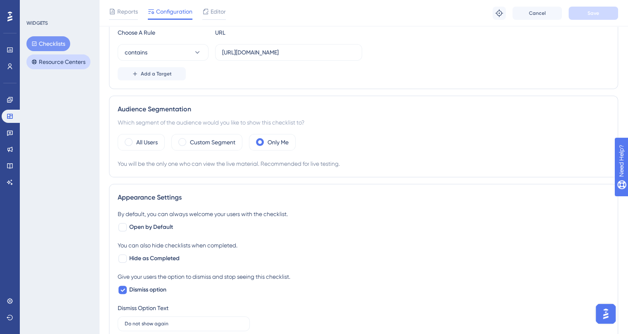
click at [52, 59] on button "Resource Centers" at bounding box center [58, 61] width 64 height 15
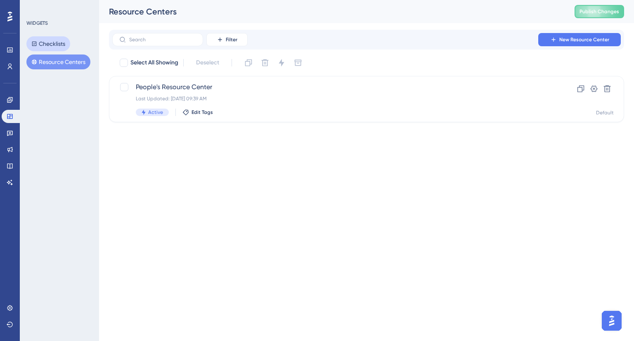
click at [56, 46] on button "Checklists" at bounding box center [48, 43] width 44 height 15
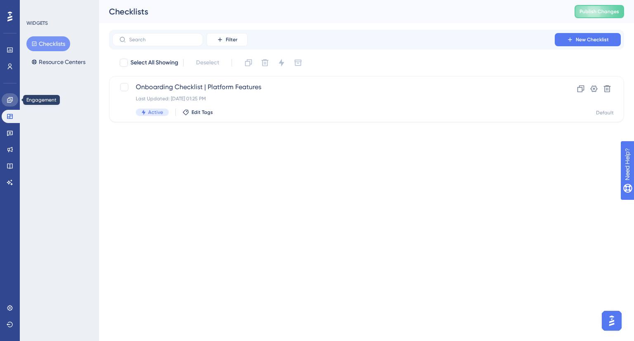
click at [5, 96] on link at bounding box center [10, 99] width 17 height 13
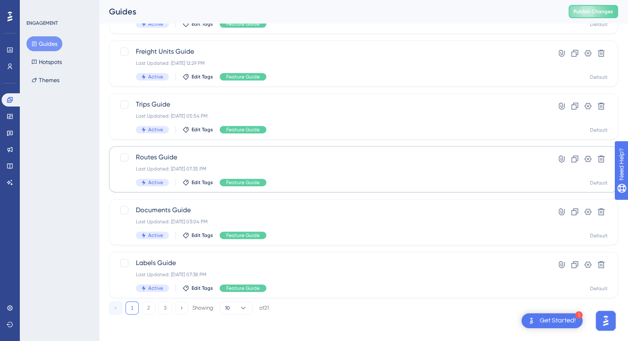
scroll to position [52, 0]
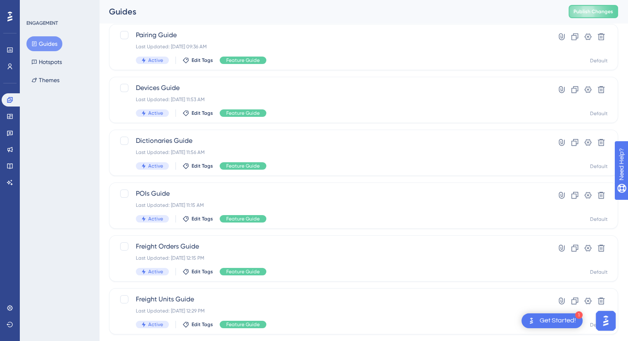
click at [11, 124] on div "Engagement Widgets Feedback Product Updates Knowledge Base AI Assistant" at bounding box center [10, 141] width 17 height 96
click at [12, 114] on icon at bounding box center [9, 116] width 5 height 5
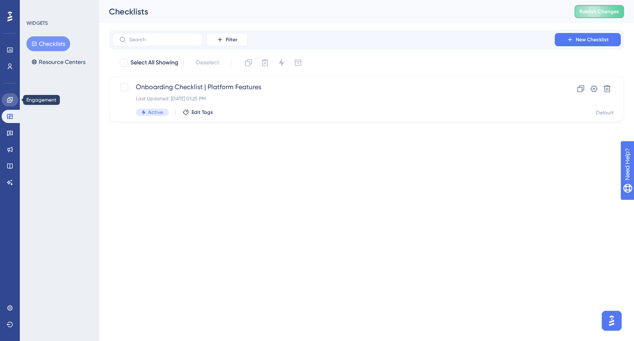
click at [16, 96] on link at bounding box center [10, 99] width 17 height 13
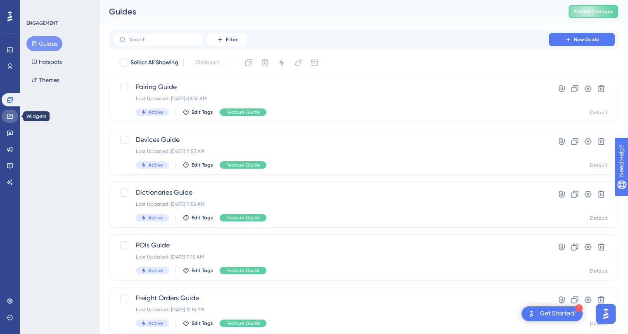
click at [15, 114] on link at bounding box center [10, 116] width 17 height 13
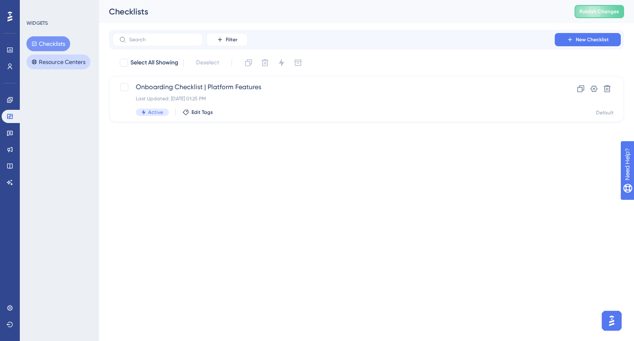
click at [53, 58] on button "Resource Centers" at bounding box center [58, 61] width 64 height 15
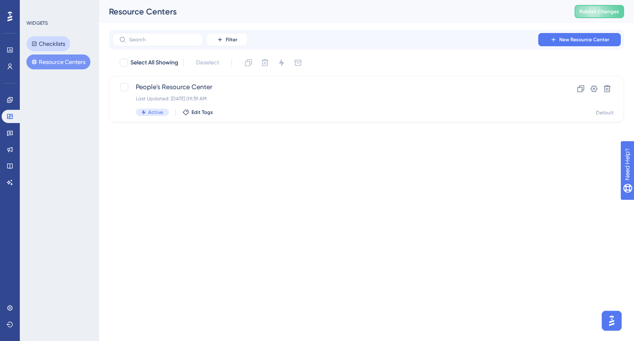
click at [56, 44] on button "Checklists" at bounding box center [48, 43] width 44 height 15
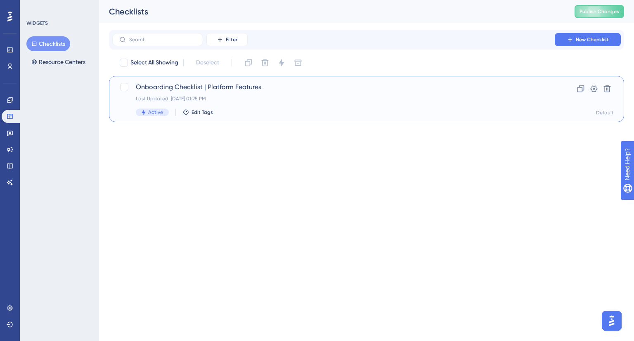
click at [259, 97] on div "Last Updated: [DATE] 01:25 PM" at bounding box center [333, 98] width 395 height 7
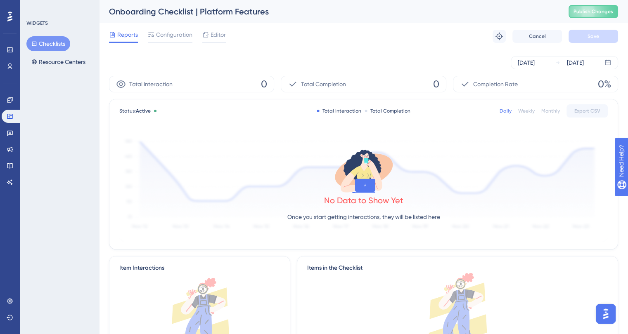
click at [182, 29] on div "Reports Configuration Editor Troubleshoot Cancel Save" at bounding box center [363, 36] width 509 height 26
click at [183, 36] on span "Configuration" at bounding box center [174, 35] width 36 height 10
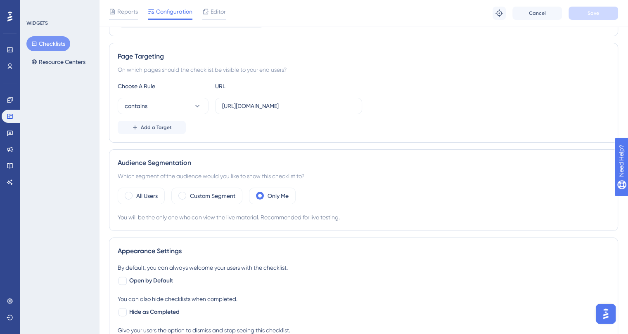
scroll to position [165, 0]
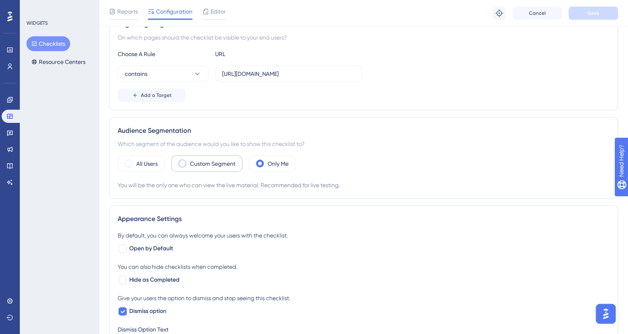
click at [185, 170] on div "Custom Segment" at bounding box center [206, 164] width 71 height 17
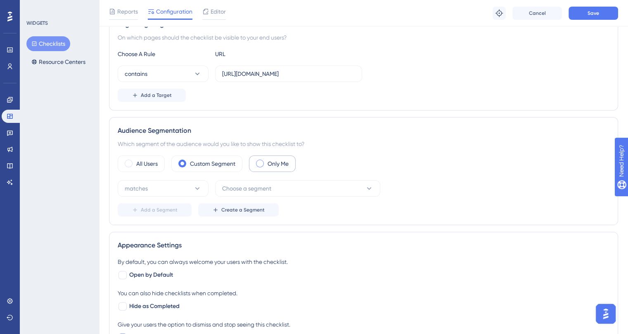
click at [265, 167] on div "Only Me" at bounding box center [272, 164] width 47 height 17
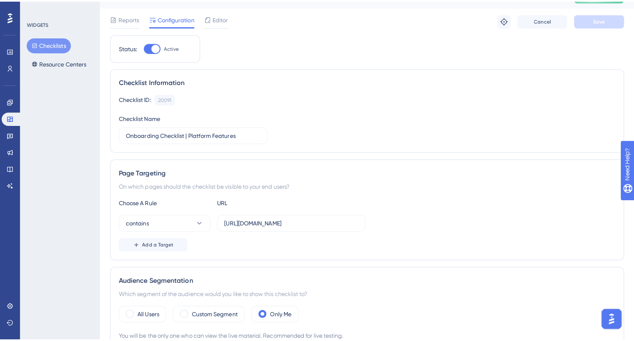
scroll to position [0, 0]
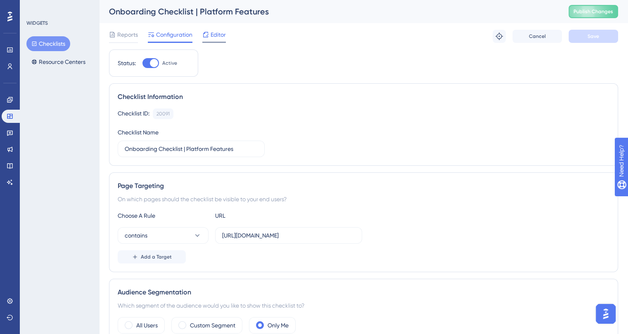
click at [217, 32] on span "Editor" at bounding box center [218, 35] width 15 height 10
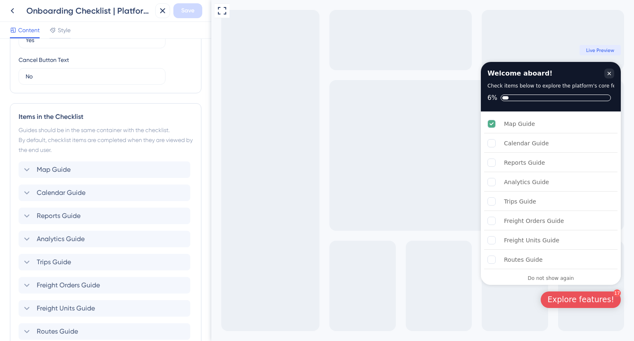
scroll to position [289, 0]
click at [575, 301] on div "Explore features!" at bounding box center [580, 300] width 67 height 10
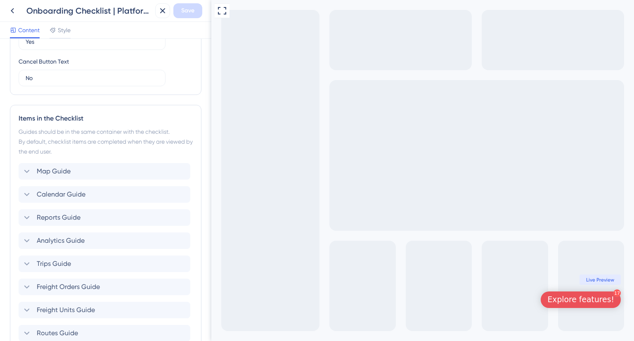
click at [575, 301] on div "Explore features!" at bounding box center [580, 300] width 67 height 10
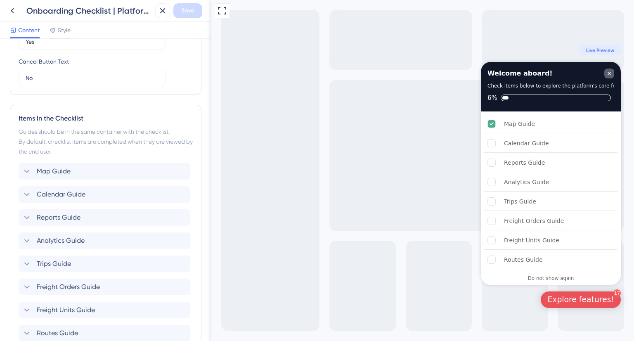
click at [613, 69] on div "Close Checklist" at bounding box center [609, 74] width 10 height 10
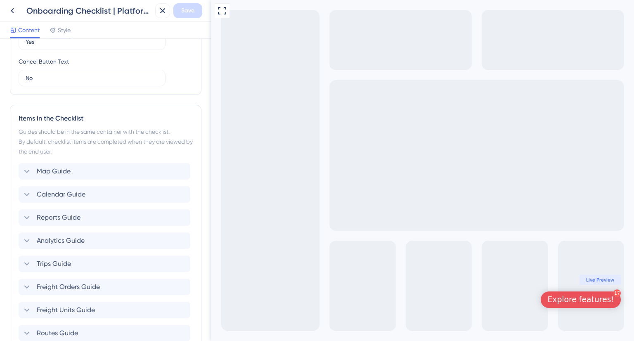
click at [613, 275] on div "Live Preview" at bounding box center [600, 280] width 41 height 10
click at [608, 279] on span "Live Preview" at bounding box center [600, 280] width 28 height 7
click at [584, 301] on div "Explore features!" at bounding box center [580, 300] width 67 height 10
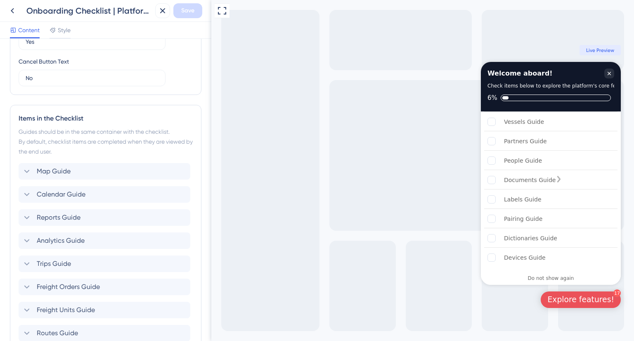
scroll to position [0, 0]
click at [607, 71] on icon "Close Checklist" at bounding box center [609, 73] width 7 height 7
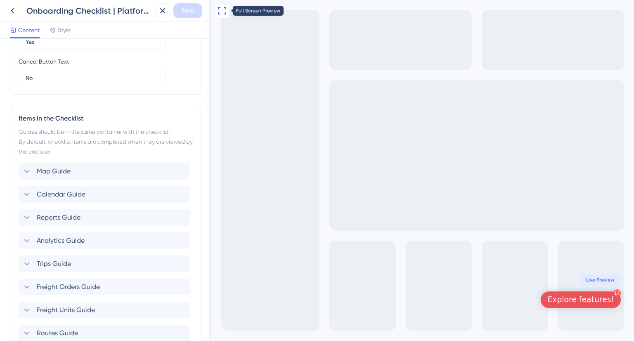
click at [224, 12] on icon at bounding box center [222, 11] width 10 height 10
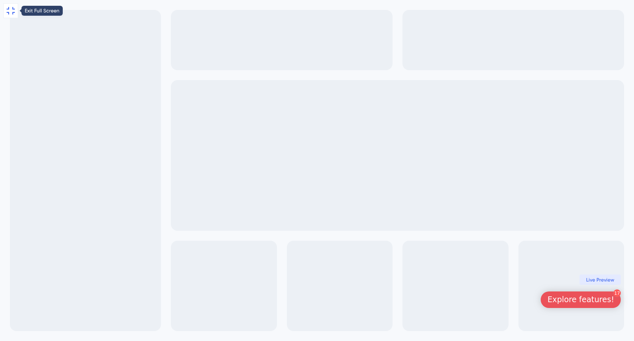
click at [11, 7] on icon at bounding box center [11, 11] width 10 height 10
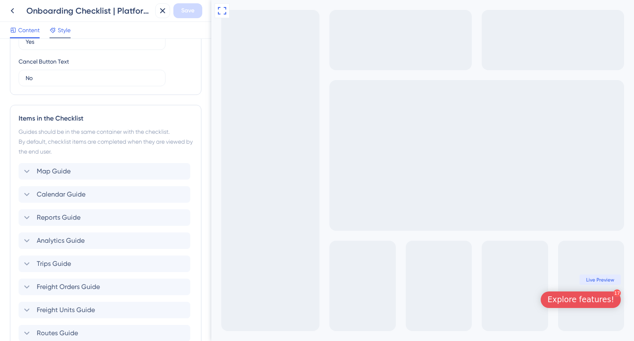
click at [62, 34] on span "Style" at bounding box center [64, 30] width 13 height 10
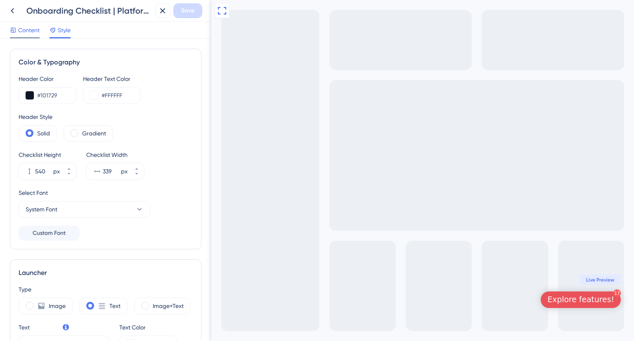
click at [27, 35] on span "Content" at bounding box center [28, 30] width 21 height 10
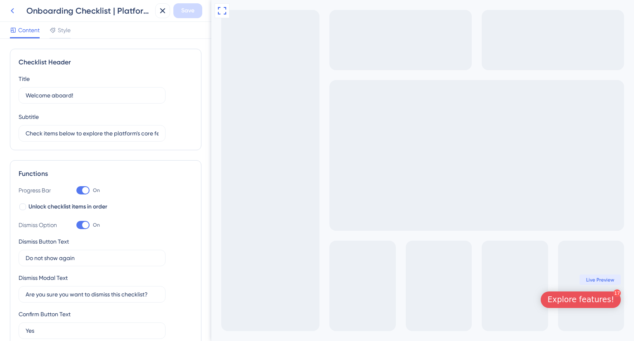
click at [14, 11] on icon at bounding box center [12, 11] width 10 height 10
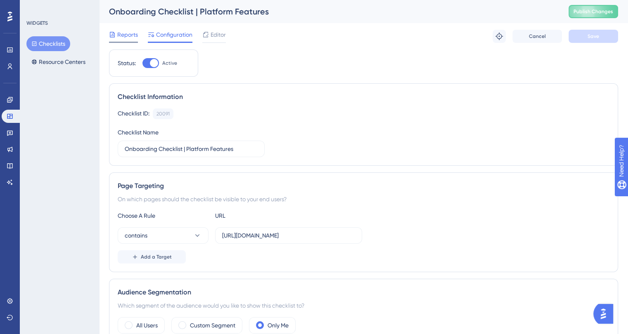
click at [128, 36] on span "Reports" at bounding box center [127, 35] width 21 height 10
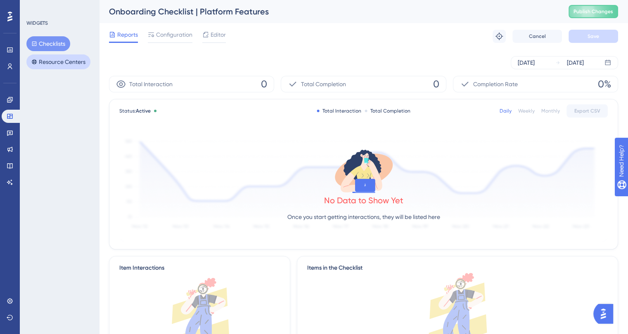
click at [49, 59] on button "Resource Centers" at bounding box center [58, 61] width 64 height 15
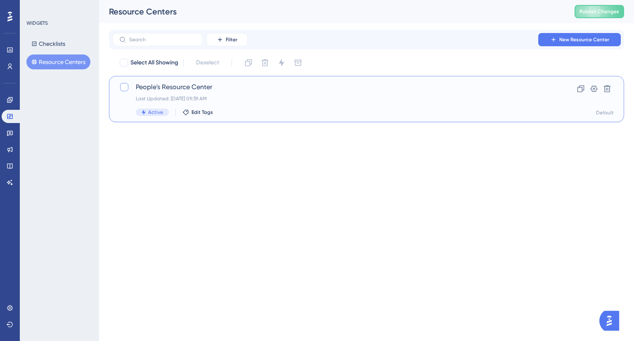
click at [121, 90] on div at bounding box center [124, 87] width 8 height 8
checkbox input "true"
click at [123, 89] on icon at bounding box center [124, 87] width 5 height 7
checkbox input "false"
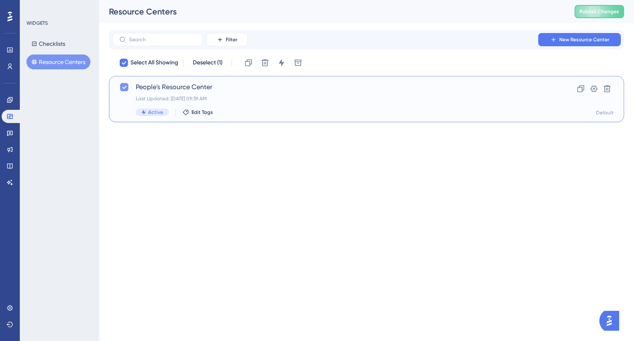
checkbox input "false"
click at [261, 90] on span "People's Resource Center" at bounding box center [333, 87] width 395 height 10
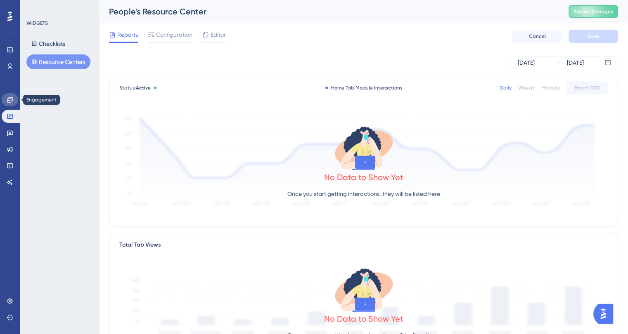
click at [10, 104] on link at bounding box center [10, 99] width 17 height 13
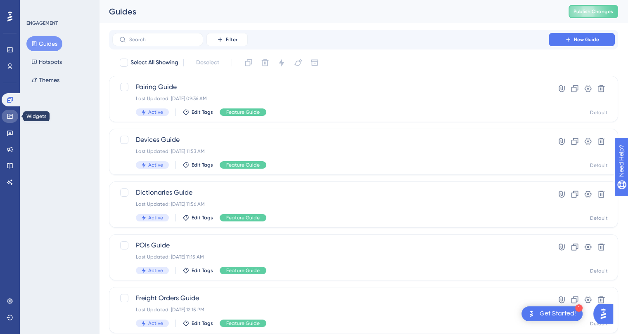
click at [5, 121] on link at bounding box center [10, 116] width 17 height 13
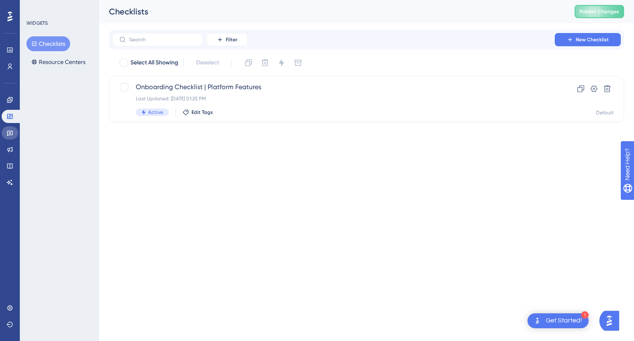
click at [5, 127] on link at bounding box center [10, 132] width 17 height 13
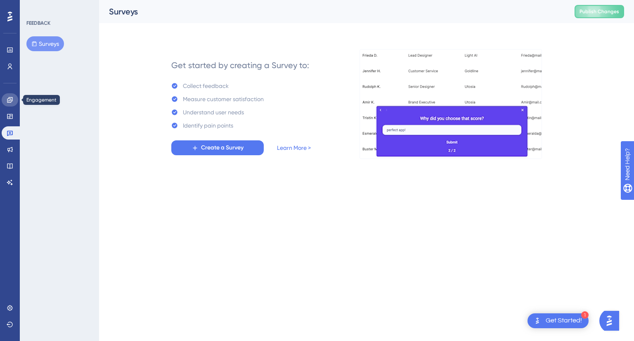
click at [8, 103] on icon at bounding box center [10, 100] width 7 height 7
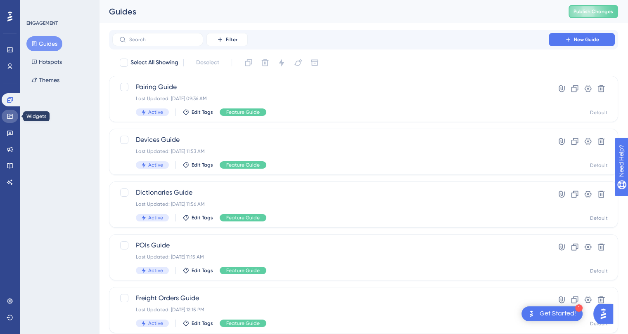
click at [13, 114] on link at bounding box center [10, 116] width 17 height 13
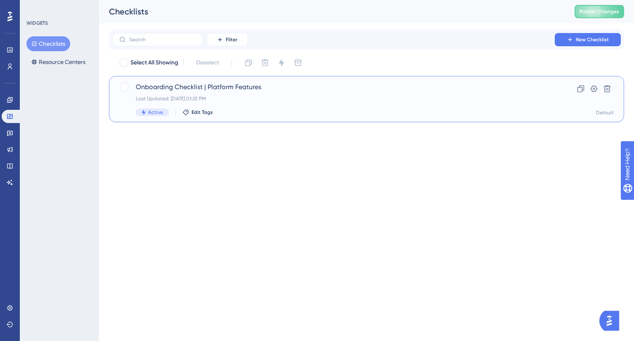
click at [278, 105] on div "Onboarding Checklist | Platform Features Last Updated: [DATE] 01:25 PM Active E…" at bounding box center [333, 99] width 395 height 34
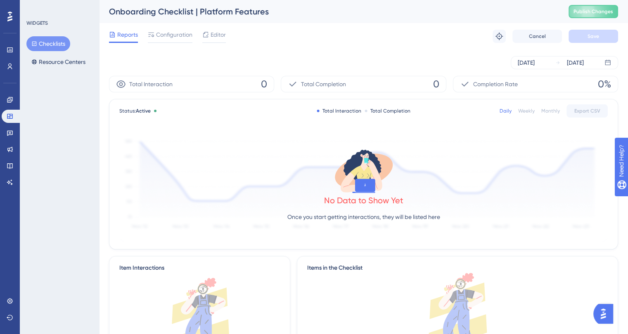
click at [58, 47] on button "Checklists" at bounding box center [48, 43] width 44 height 15
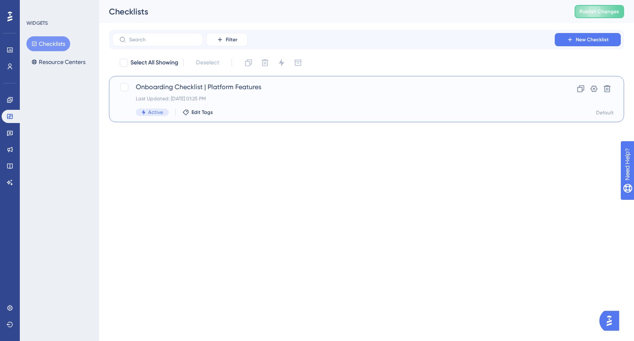
click at [287, 88] on span "Onboarding Checklist | Platform Features" at bounding box center [333, 87] width 395 height 10
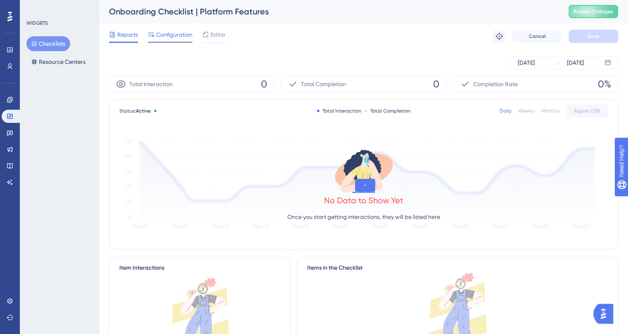
click at [163, 32] on span "Configuration" at bounding box center [174, 35] width 36 height 10
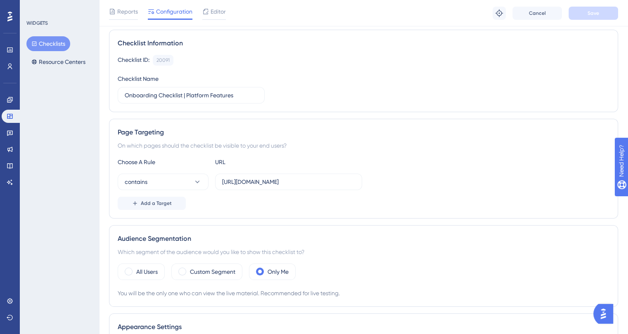
scroll to position [124, 0]
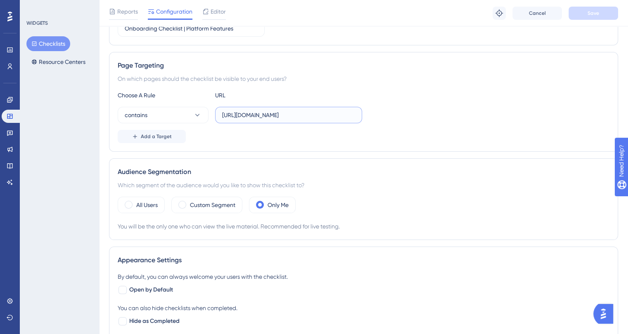
click at [254, 116] on input "[URL][DOMAIN_NAME]" at bounding box center [288, 115] width 133 height 9
paste input "[DOMAIN_NAME]"
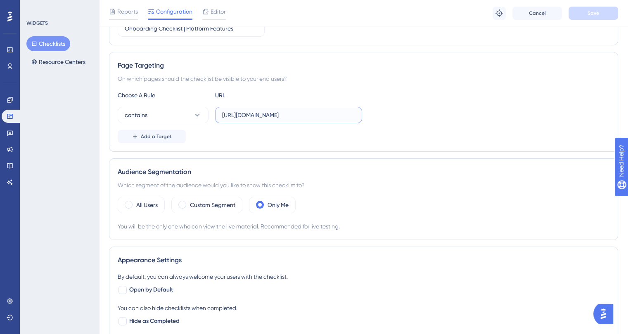
paste input "[DOMAIN_NAME]"
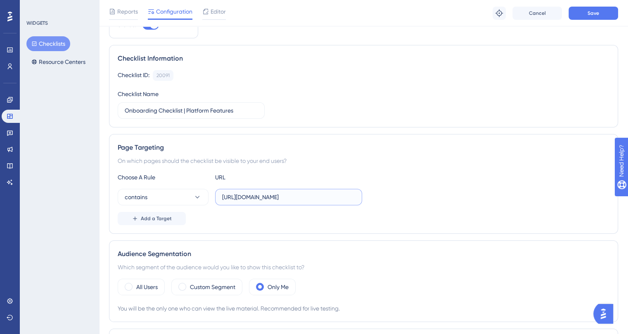
scroll to position [83, 0]
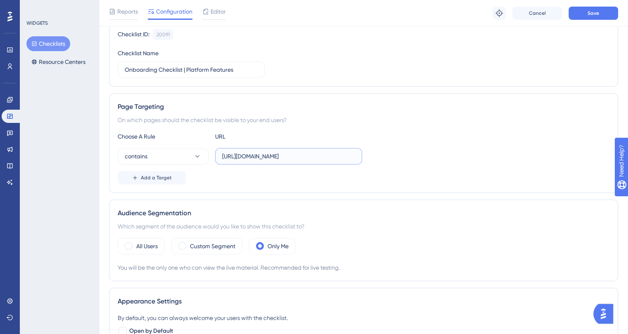
click at [248, 154] on input "[URL][DOMAIN_NAME]" at bounding box center [288, 156] width 133 height 9
click at [272, 158] on input "[URL][DOMAIN_NAME]" at bounding box center [288, 156] width 133 height 9
click at [264, 156] on input "[URL][DOMAIN_NAME]" at bounding box center [288, 156] width 133 height 9
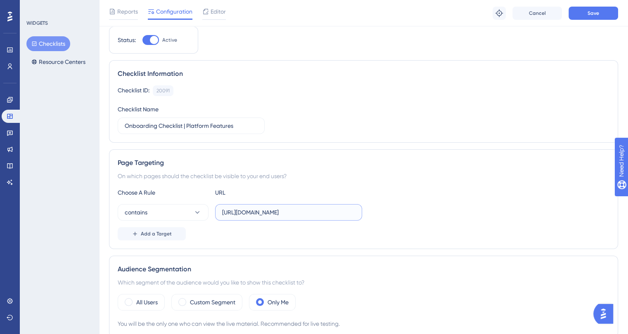
scroll to position [41, 0]
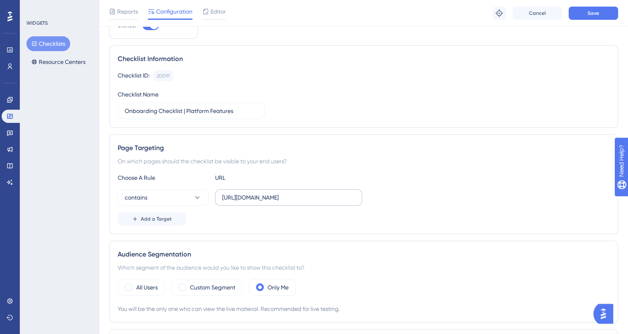
click at [253, 190] on label "[URL][DOMAIN_NAME]" at bounding box center [288, 197] width 147 height 17
click at [253, 193] on input "[URL][DOMAIN_NAME]" at bounding box center [288, 197] width 133 height 9
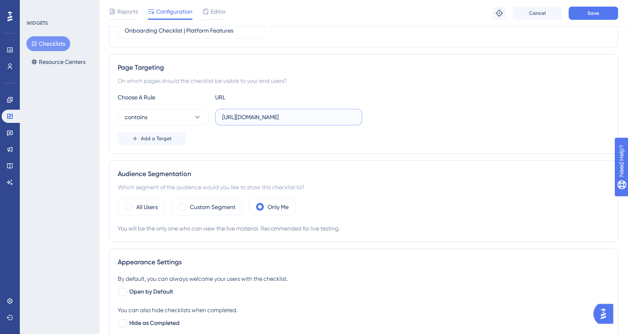
scroll to position [165, 0]
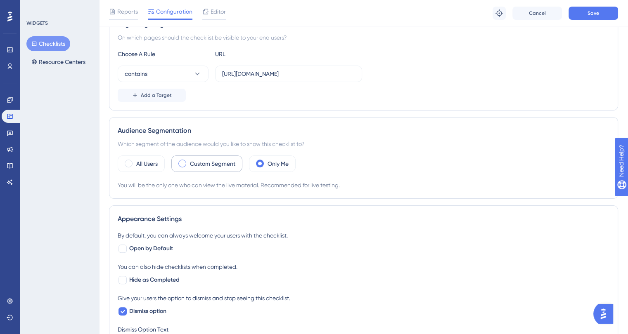
click at [208, 163] on label "Custom Segment" at bounding box center [212, 164] width 45 height 10
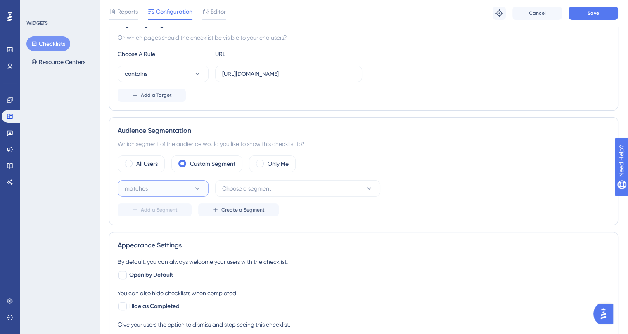
click at [199, 182] on button "matches" at bounding box center [163, 188] width 91 height 17
click at [195, 185] on icon at bounding box center [197, 189] width 8 height 8
click at [269, 189] on span "Choose a segment" at bounding box center [246, 189] width 49 height 10
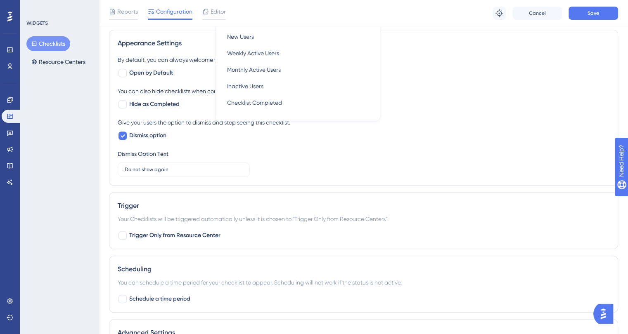
scroll to position [300, 0]
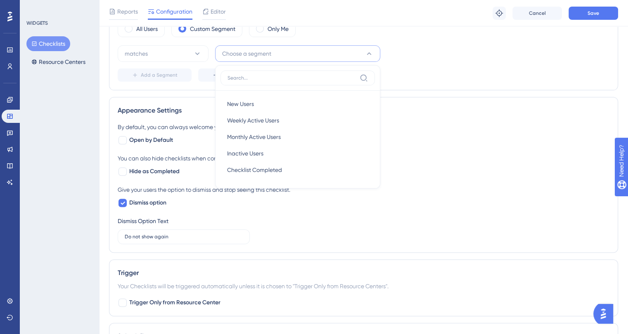
click at [432, 71] on div "Add a Segment Create a Segment" at bounding box center [364, 75] width 492 height 13
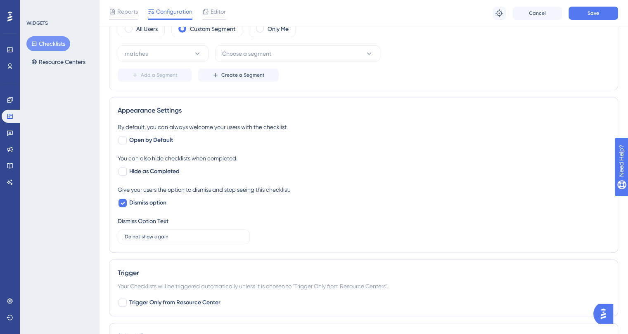
scroll to position [135, 0]
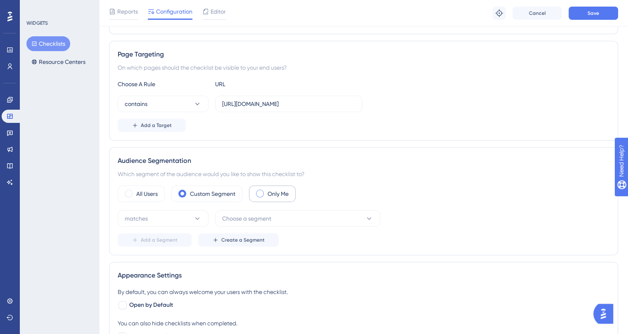
click at [263, 189] on div "Only Me" at bounding box center [272, 194] width 47 height 17
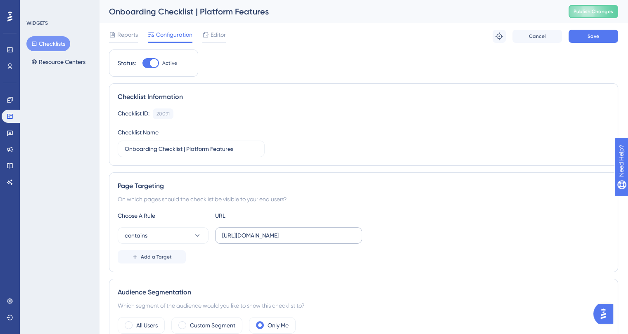
scroll to position [83, 0]
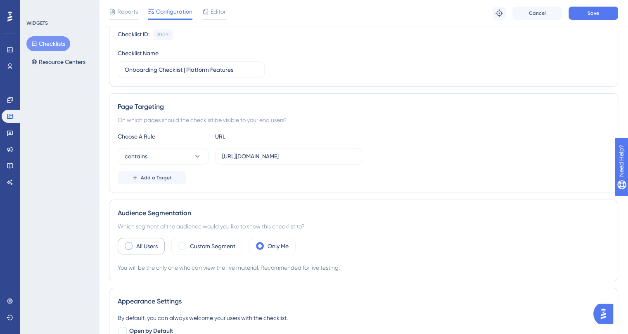
click at [135, 250] on div "All Users" at bounding box center [141, 246] width 47 height 17
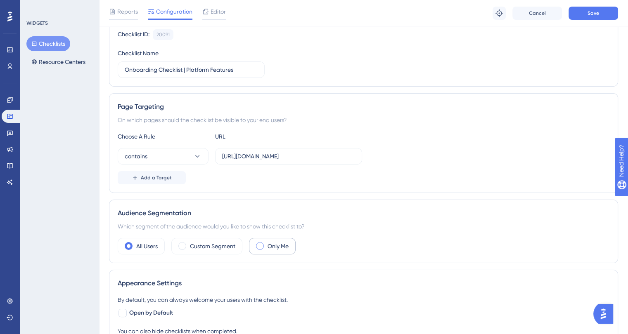
click at [270, 244] on label "Only Me" at bounding box center [277, 246] width 21 height 10
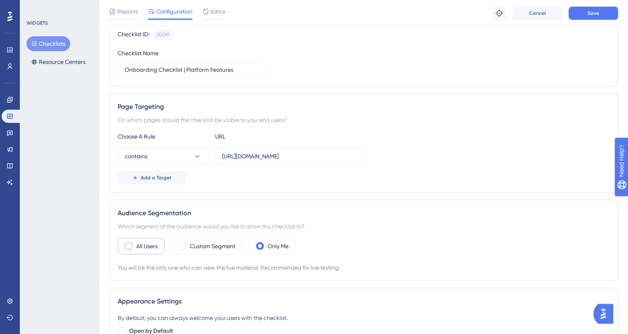
click at [130, 252] on div "All Users" at bounding box center [141, 246] width 47 height 17
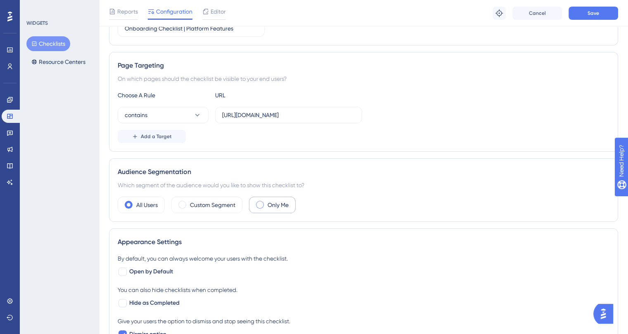
click at [265, 199] on div "Only Me" at bounding box center [272, 205] width 47 height 17
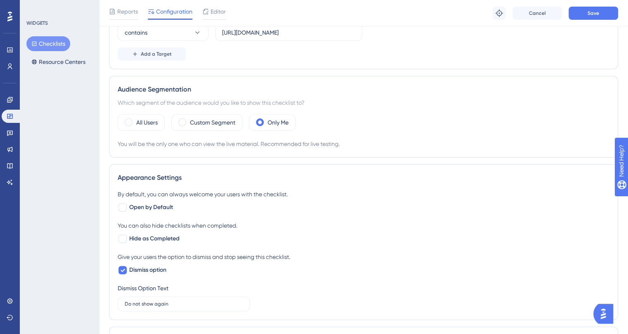
scroll to position [124, 0]
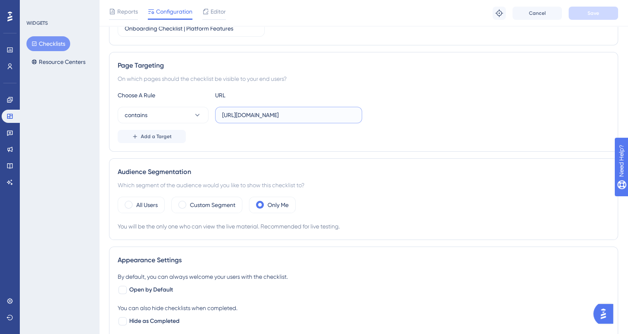
type input "[URL][DOMAIN_NAME]"
click at [355, 138] on div "Add a Target" at bounding box center [364, 136] width 492 height 13
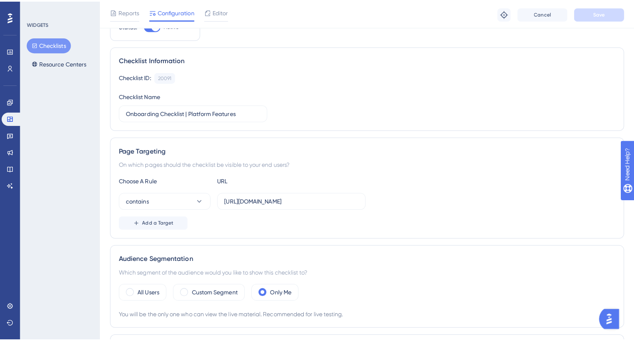
scroll to position [0, 0]
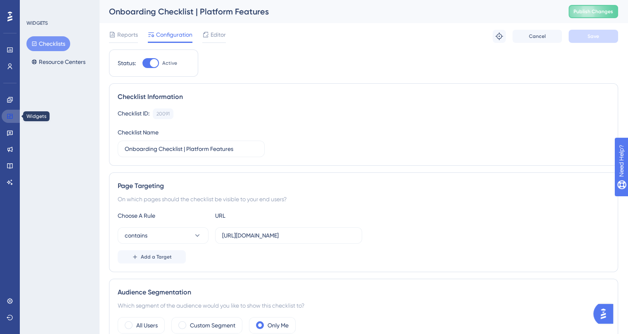
click at [5, 119] on link at bounding box center [12, 116] width 20 height 13
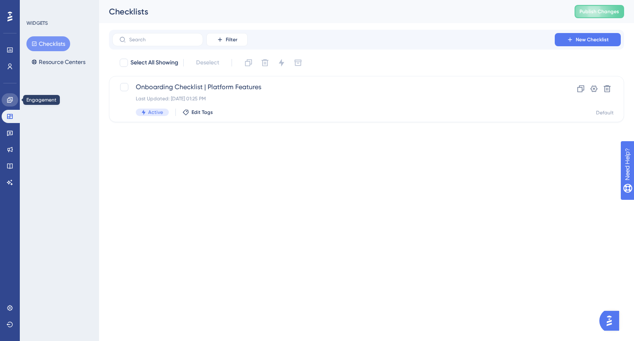
click at [7, 95] on link at bounding box center [10, 99] width 17 height 13
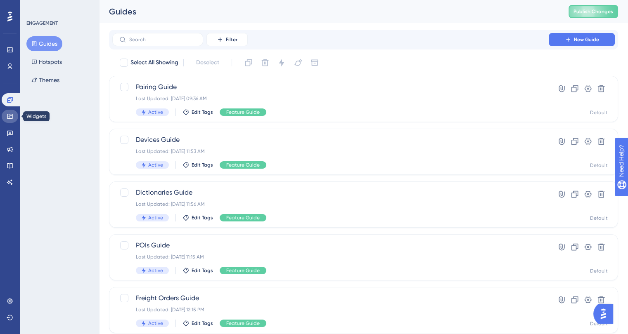
click at [4, 112] on link at bounding box center [10, 116] width 17 height 13
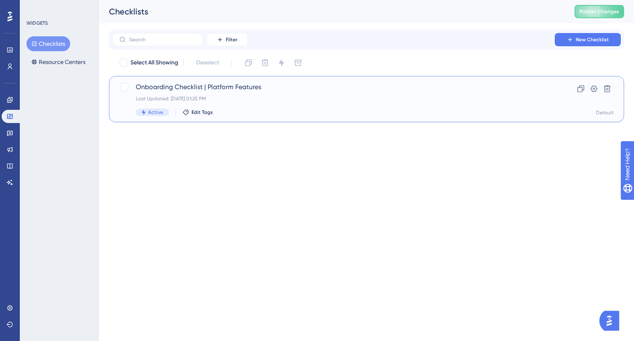
click at [331, 110] on div "Active Edit Tags" at bounding box center [333, 112] width 395 height 7
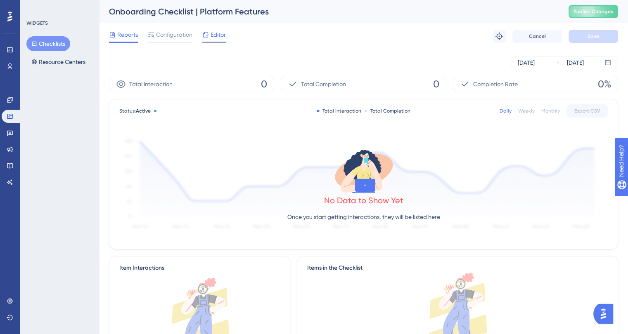
click at [218, 35] on span "Editor" at bounding box center [218, 35] width 15 height 10
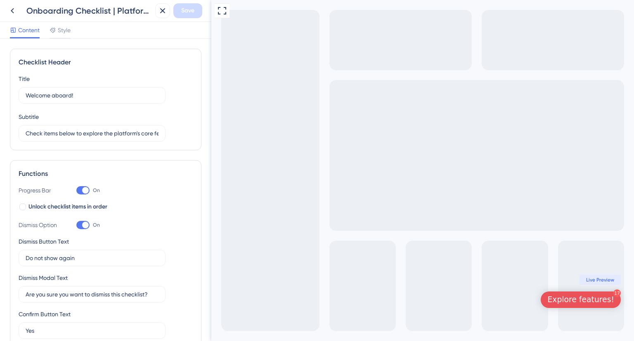
click at [3, 8] on div "Onboarding Checklist | Platform Features Save" at bounding box center [105, 11] width 211 height 22
click at [599, 281] on span "Live Preview" at bounding box center [600, 280] width 28 height 7
click at [594, 296] on div "Explore features!" at bounding box center [580, 300] width 67 height 10
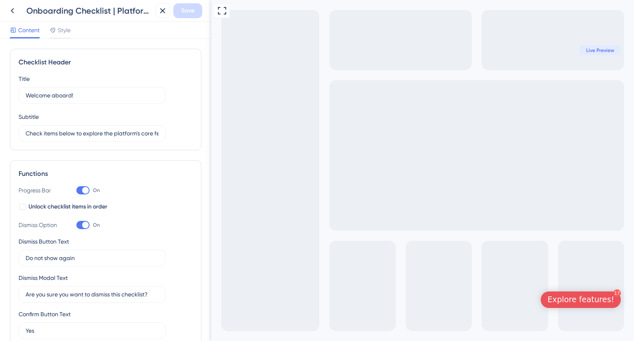
click at [301, 116] on div "Full Screen Preview 17 Explore features! Live Preview" at bounding box center [422, 170] width 423 height 341
click at [66, 34] on span "Style" at bounding box center [64, 30] width 13 height 10
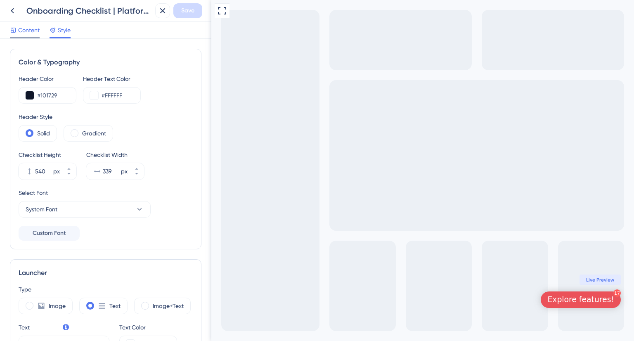
click at [28, 35] on div "Content" at bounding box center [25, 31] width 30 height 13
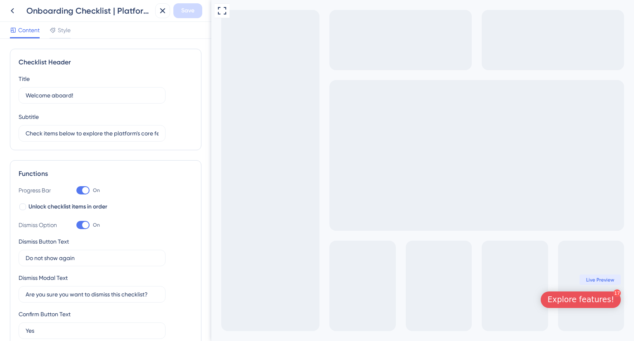
click at [78, 31] on div "Content Style" at bounding box center [105, 30] width 211 height 17
click at [74, 32] on div "Content Style" at bounding box center [105, 30] width 211 height 17
click at [47, 26] on div "Content Style" at bounding box center [40, 31] width 61 height 13
click at [53, 28] on icon at bounding box center [53, 30] width 7 height 7
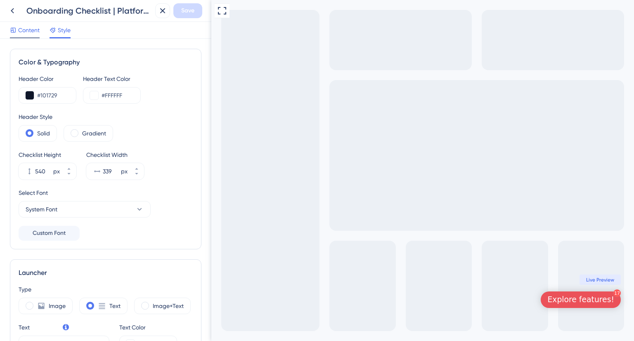
click at [36, 36] on div "Content" at bounding box center [25, 31] width 30 height 13
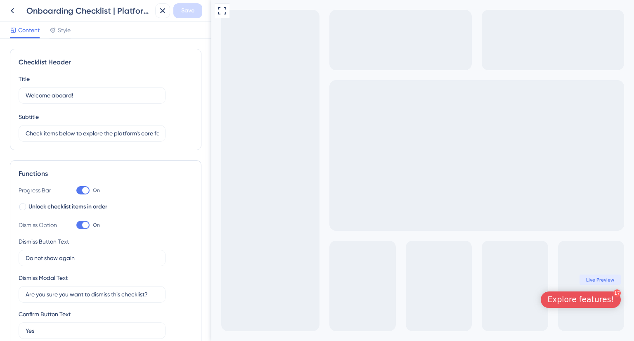
click at [603, 278] on span "Live Preview" at bounding box center [600, 280] width 28 height 7
click at [601, 303] on div "Explore features!" at bounding box center [580, 300] width 67 height 10
click at [14, 10] on icon at bounding box center [12, 11] width 10 height 10
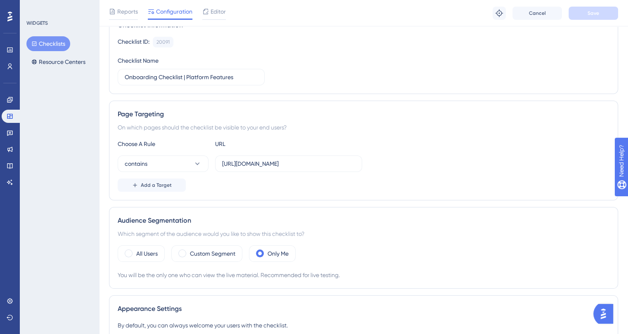
scroll to position [124, 0]
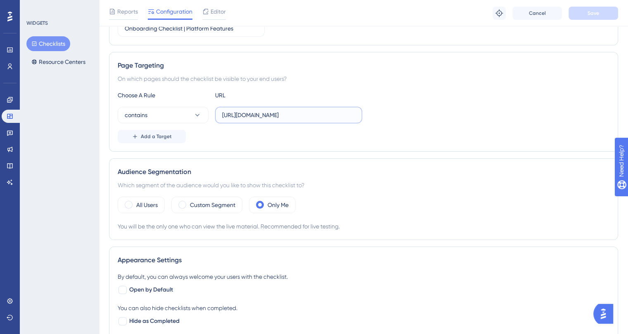
click at [254, 114] on input "[URL][DOMAIN_NAME]" at bounding box center [288, 115] width 133 height 9
paste input "[DOMAIN_NAME]"
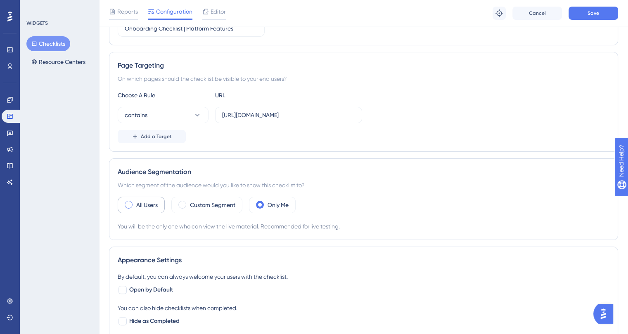
click at [145, 207] on label "All Users" at bounding box center [146, 205] width 21 height 10
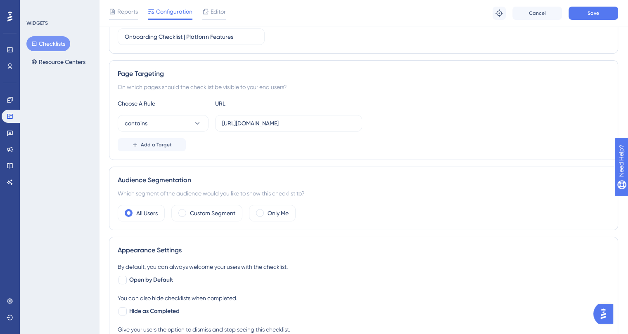
scroll to position [83, 0]
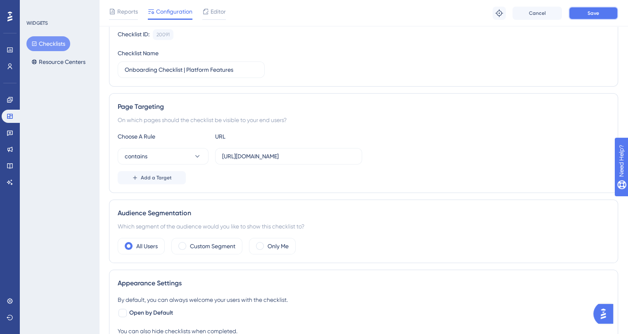
click at [591, 16] on span "Save" at bounding box center [593, 13] width 12 height 7
click at [286, 163] on label "[URL][DOMAIN_NAME]" at bounding box center [288, 156] width 147 height 17
click at [286, 161] on input "[URL][DOMAIN_NAME]" at bounding box center [288, 156] width 133 height 9
type input "[URL][DOMAIN_NAME]"
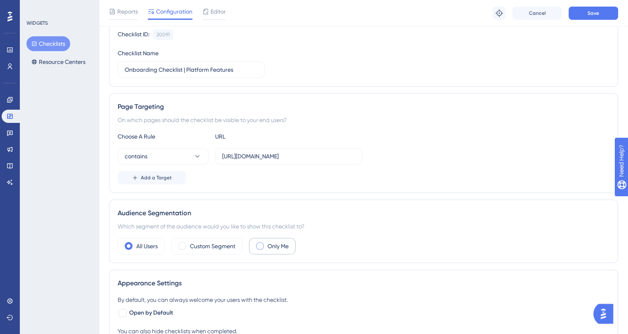
click at [282, 245] on label "Only Me" at bounding box center [277, 246] width 21 height 10
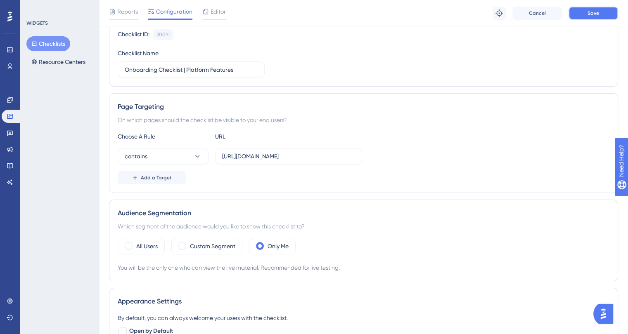
click at [609, 9] on button "Save" at bounding box center [593, 13] width 50 height 13
